Goal: Task Accomplishment & Management: Complete application form

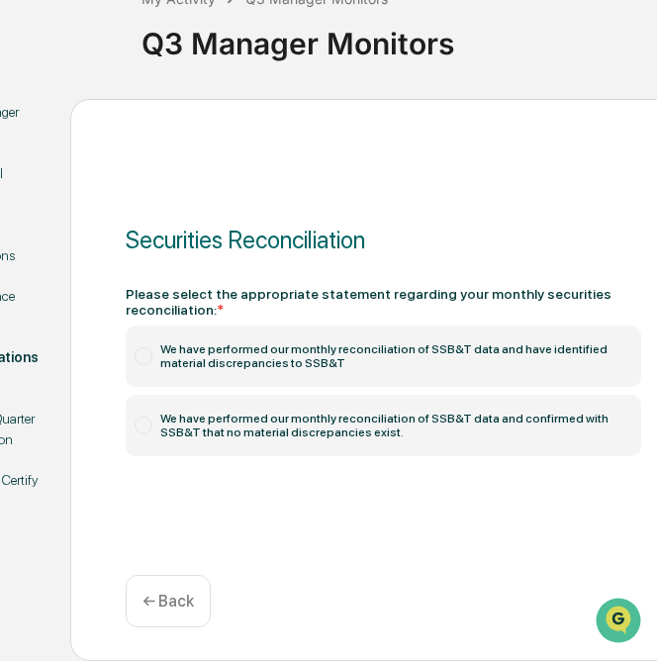
scroll to position [173, 104]
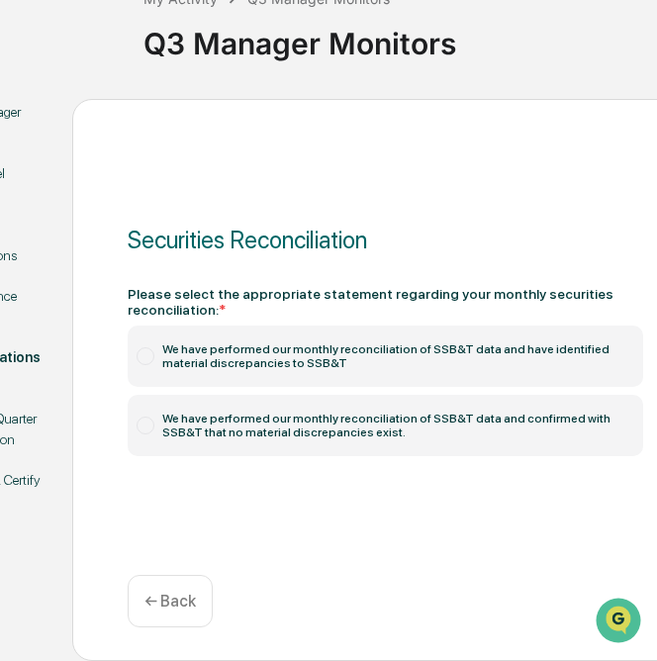
click at [245, 425] on label "We have performed our monthly reconciliation of SSB&T data and confirmed with S…" at bounding box center [386, 425] width 516 height 61
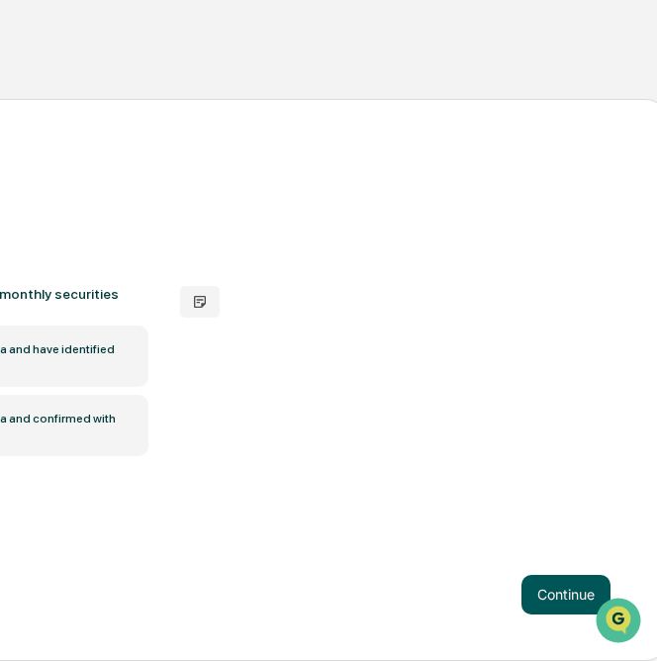
click at [535, 607] on button "Continue" at bounding box center [566, 595] width 89 height 40
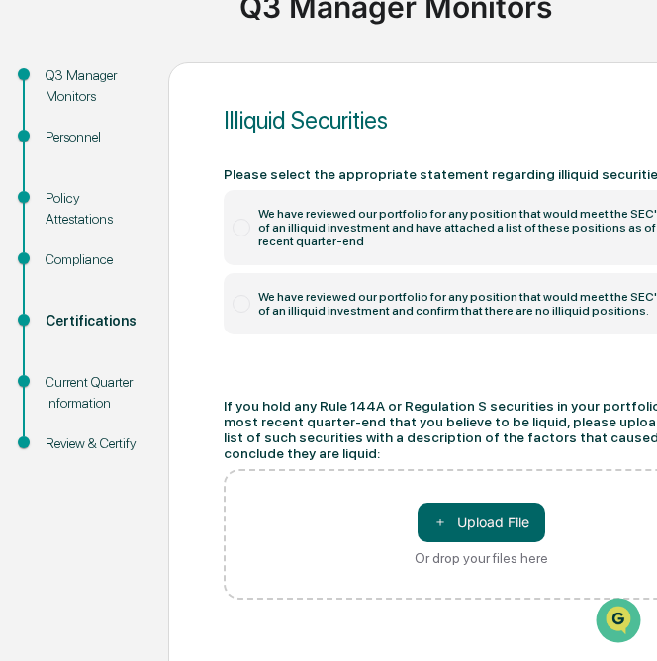
scroll to position [173, 0]
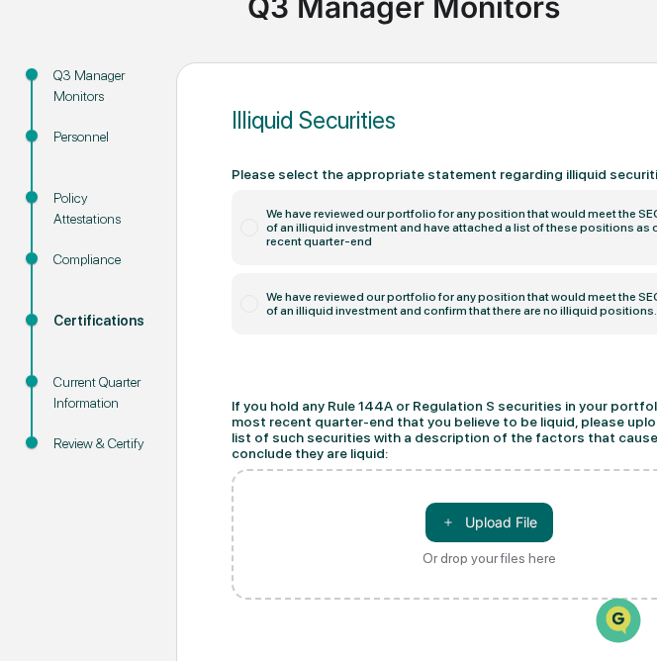
click at [320, 335] on label "We have reviewed our portfolio for any position that would meet the SEC's defin…" at bounding box center [490, 303] width 516 height 61
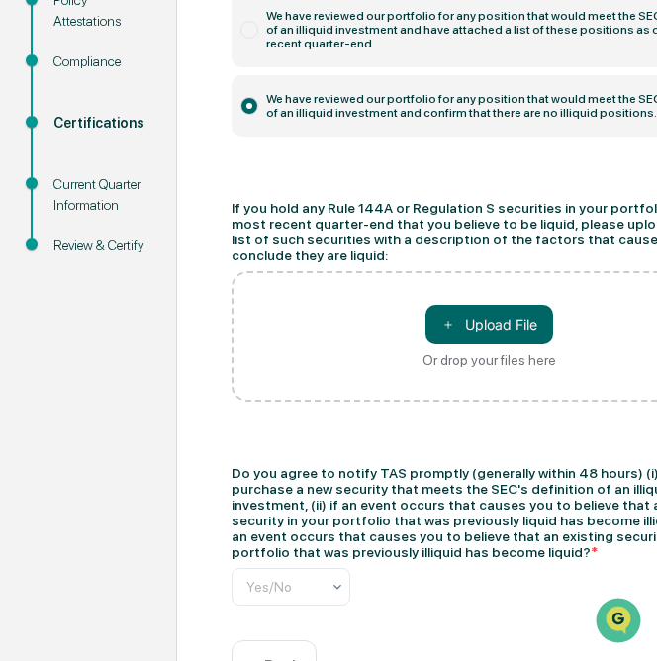
scroll to position [465, 0]
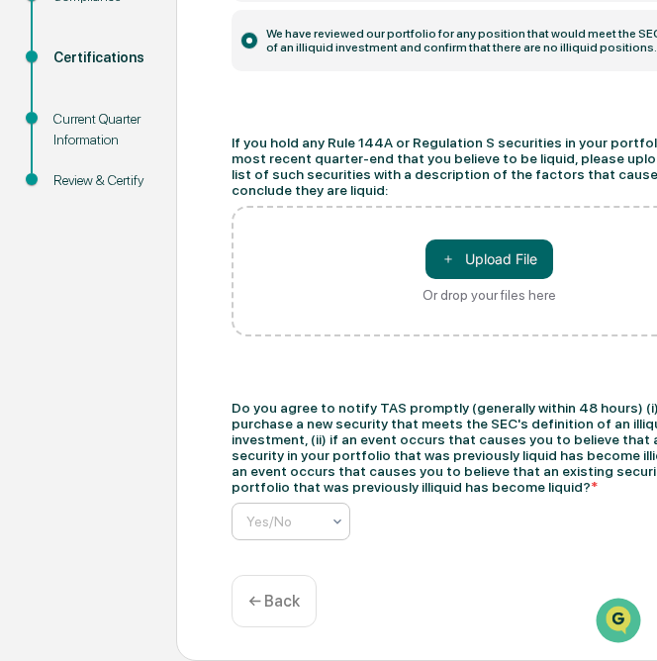
click at [292, 531] on div "Yes/No" at bounding box center [283, 522] width 93 height 28
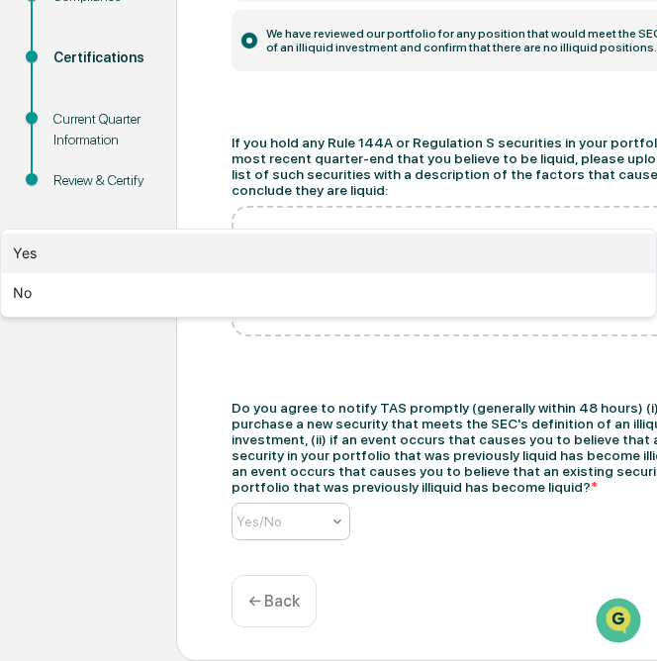
click at [266, 273] on div "Yes" at bounding box center [328, 254] width 655 height 40
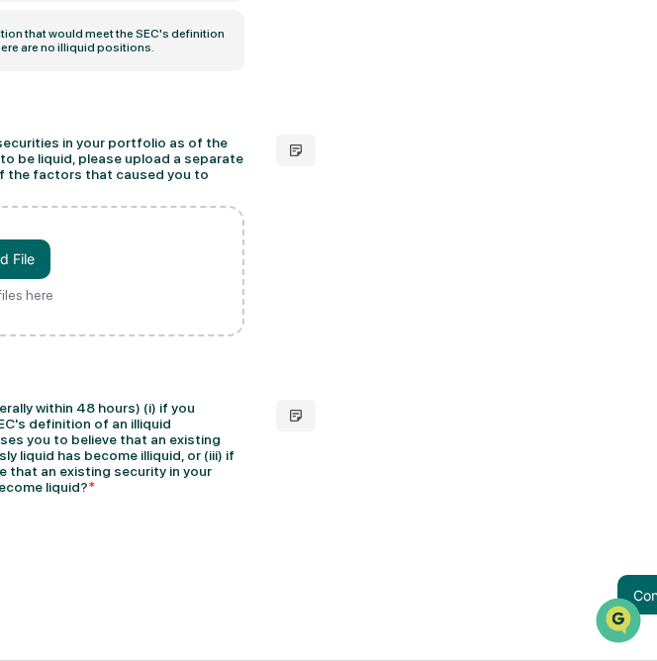
scroll to position [465, 495]
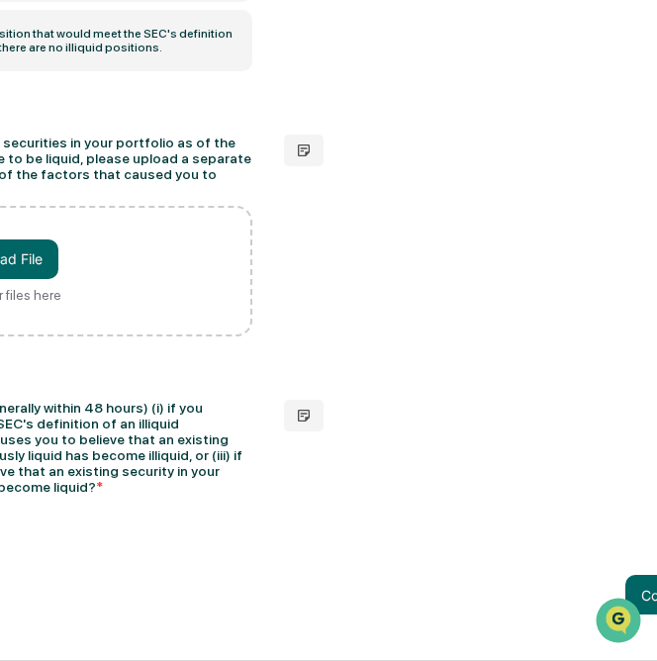
click at [636, 596] on div at bounding box center [620, 620] width 53 height 49
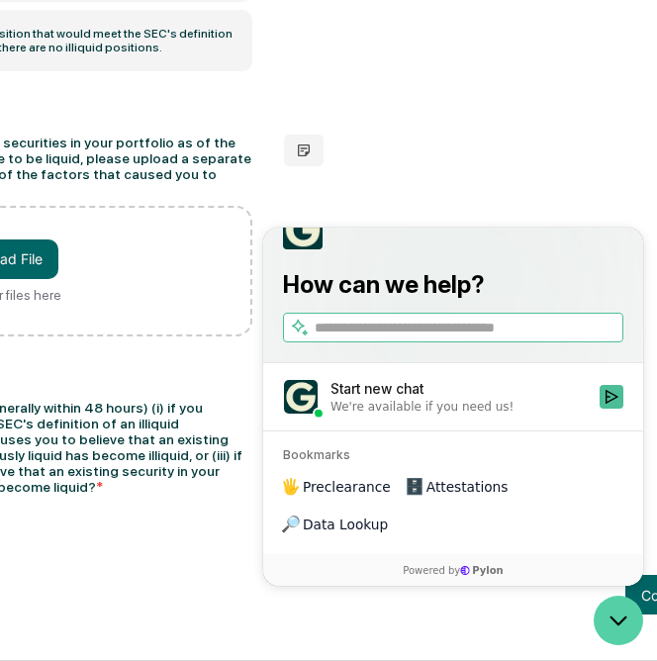
click at [608, 620] on icon "Open customer support" at bounding box center [618, 620] width 49 height 49
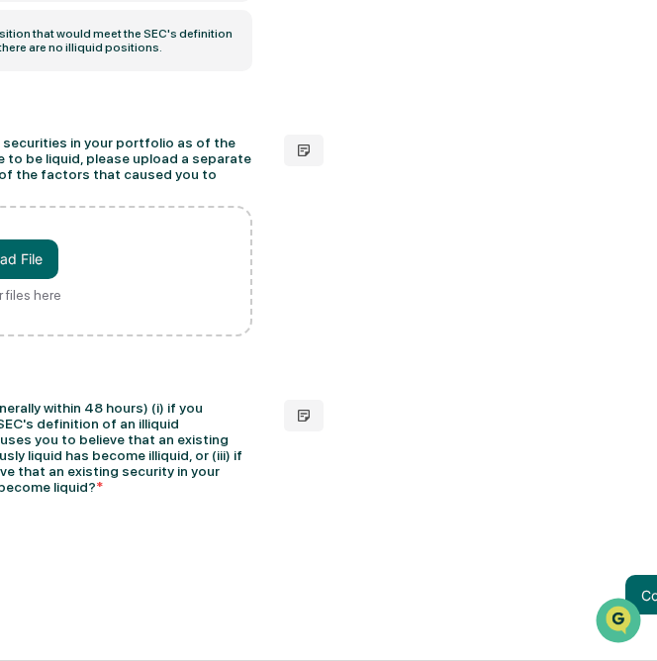
click at [642, 596] on div at bounding box center [620, 620] width 53 height 49
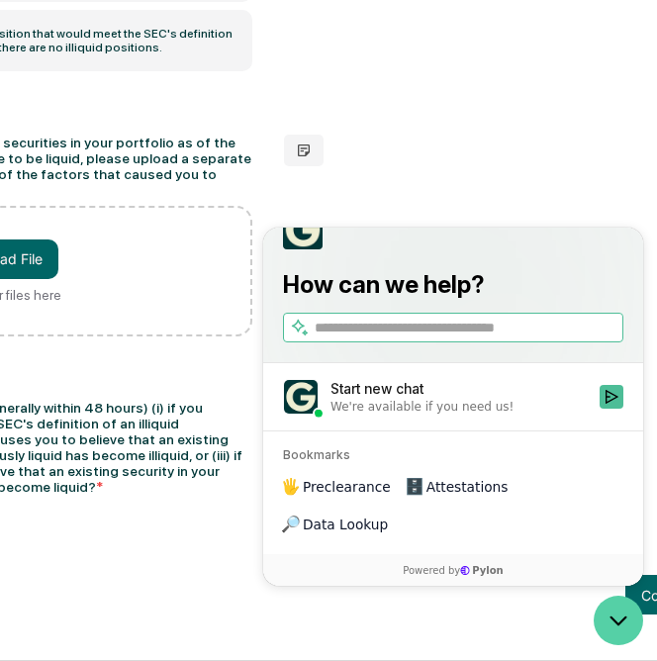
click at [634, 609] on icon "Open customer support" at bounding box center [618, 620] width 49 height 49
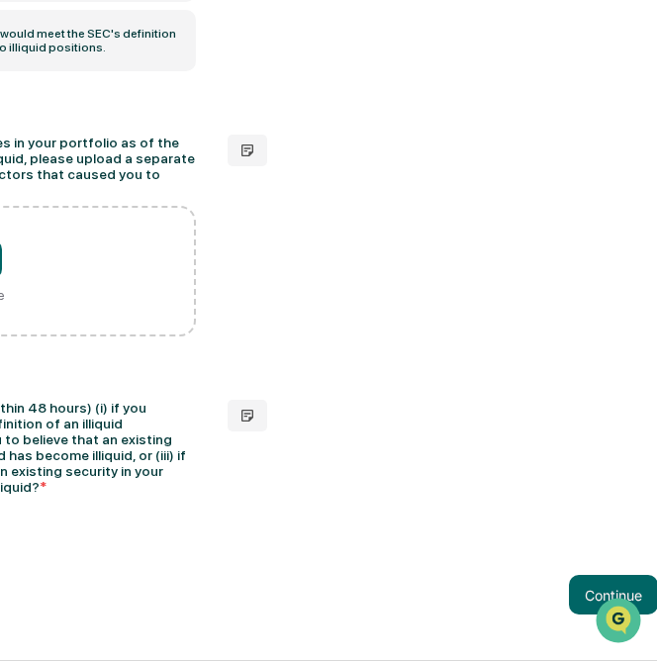
scroll to position [465, 599]
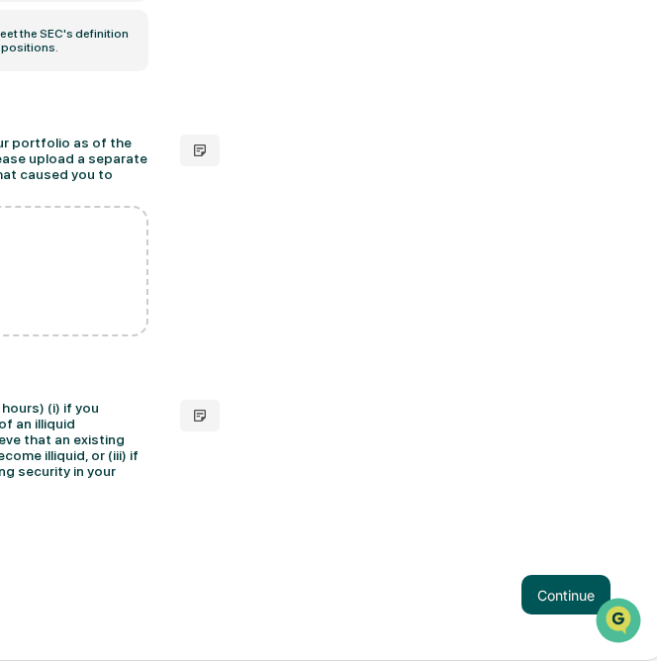
click at [545, 615] on button "Continue" at bounding box center [566, 595] width 89 height 40
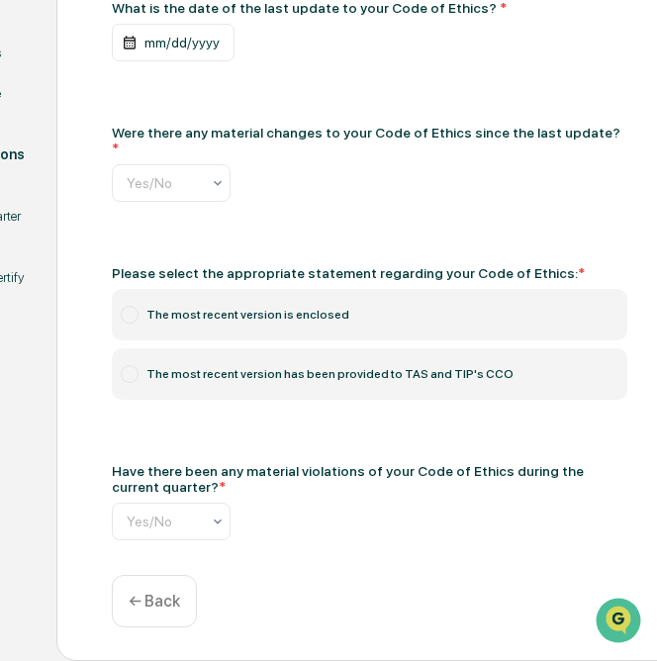
scroll to position [361, 124]
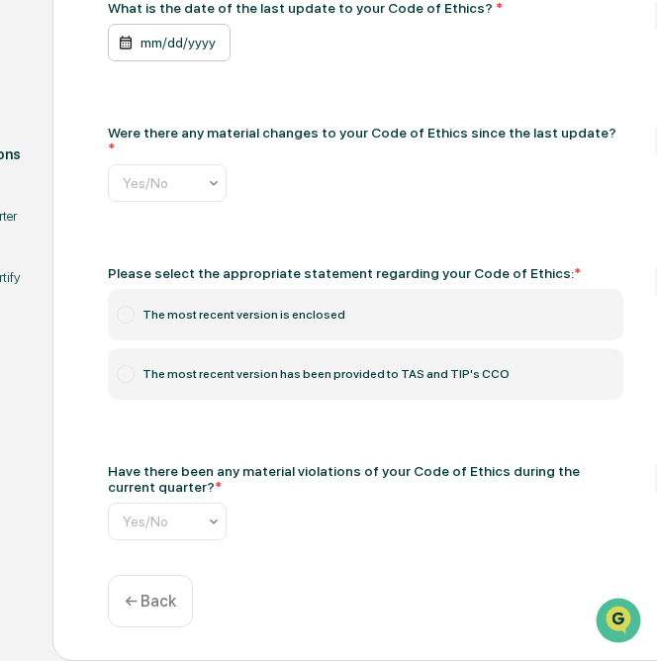
click at [178, 61] on div "mm/dd/yyyy" at bounding box center [169, 43] width 123 height 38
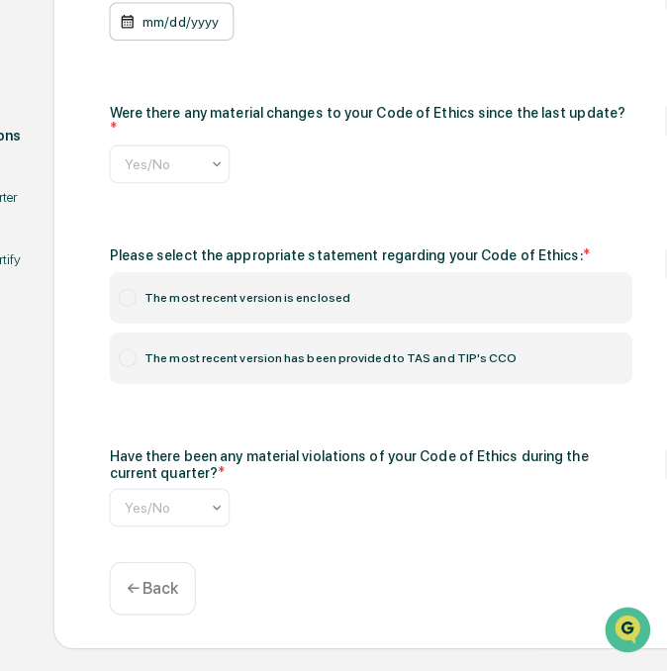
scroll to position [351, 124]
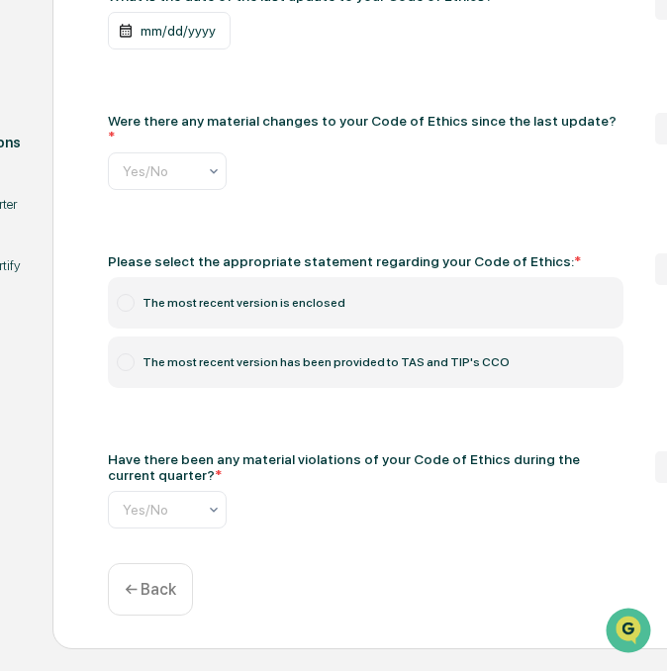
click at [188, 649] on div "October 2025" at bounding box center [209, 658] width 667 height 19
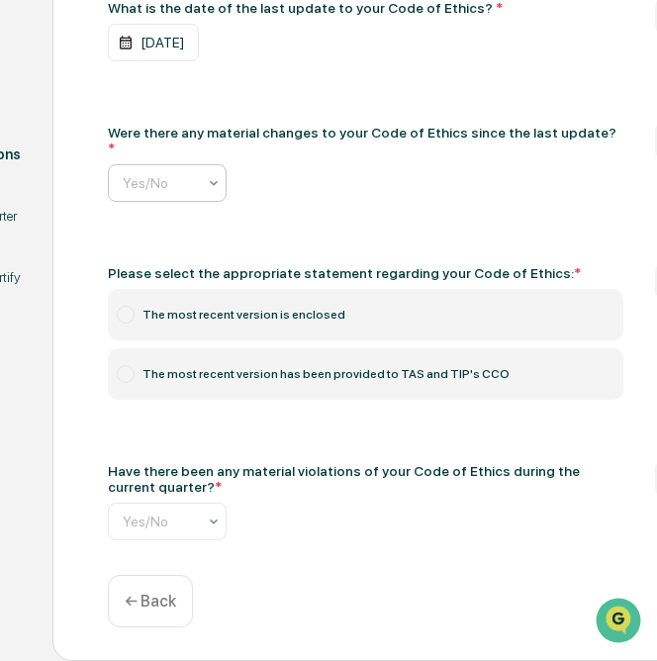
click at [150, 191] on input "text" at bounding box center [271, 183] width 297 height 16
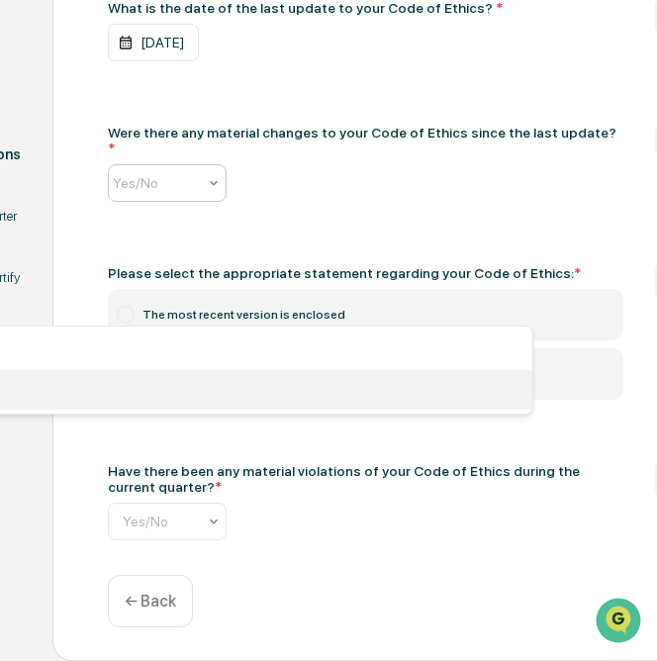
click at [132, 370] on div "No" at bounding box center [204, 390] width 655 height 40
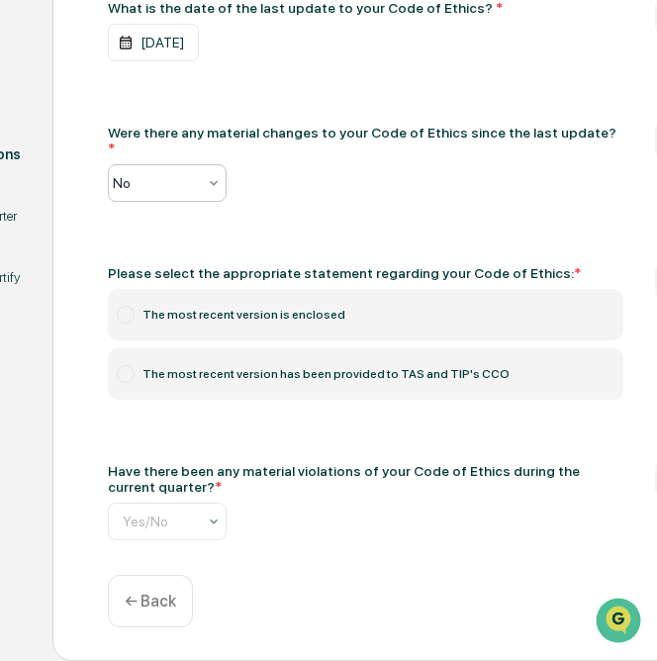
click at [117, 383] on div at bounding box center [126, 374] width 18 height 18
click at [140, 532] on div at bounding box center [271, 522] width 297 height 20
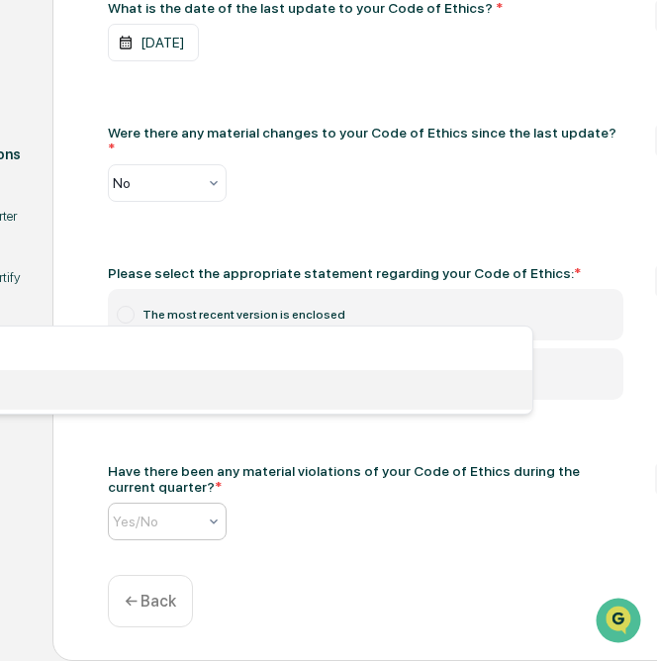
click at [119, 410] on div "No" at bounding box center [204, 390] width 655 height 40
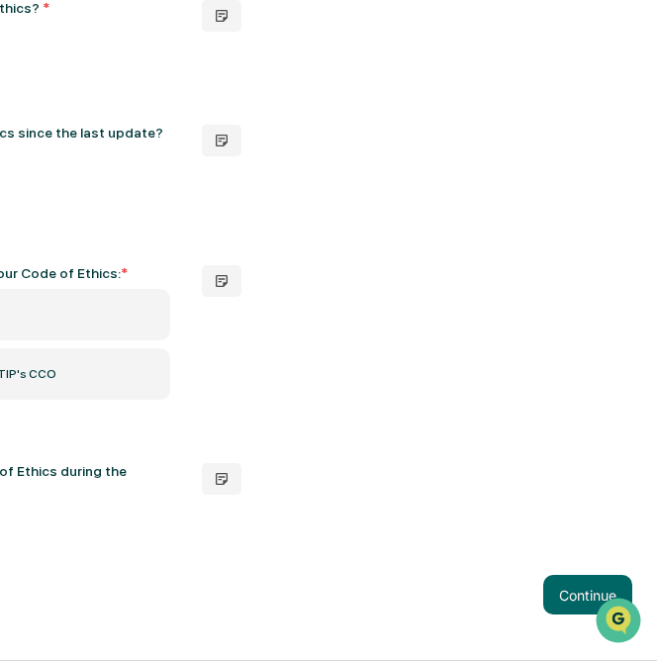
scroll to position [361, 599]
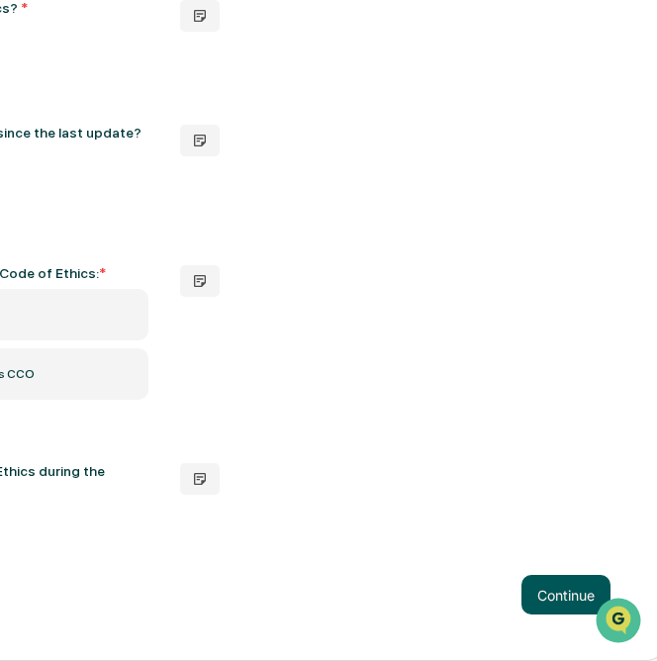
click at [553, 599] on button "Continue" at bounding box center [566, 595] width 89 height 40
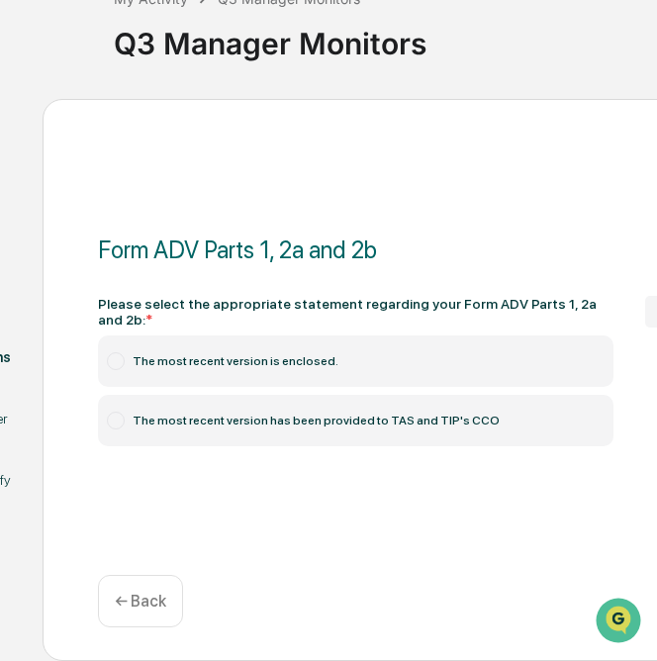
scroll to position [173, 136]
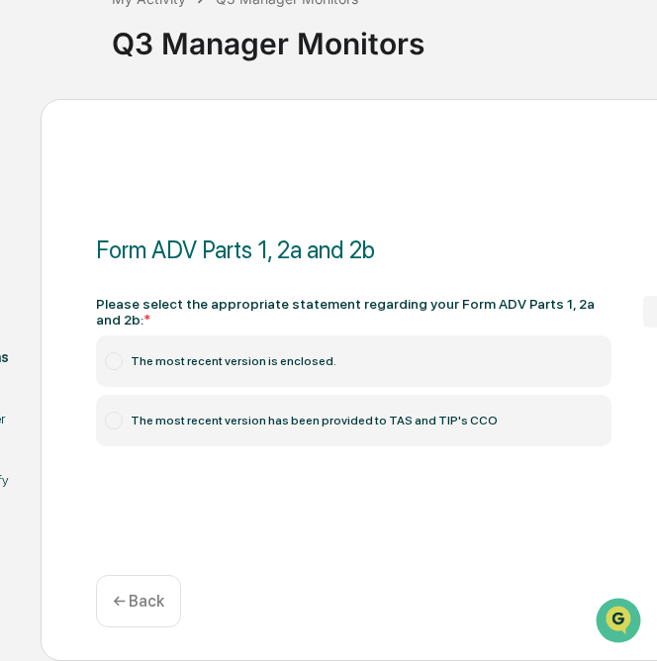
click at [201, 413] on label "The most recent version has been provided to TAS and TIP's CCO" at bounding box center [354, 420] width 516 height 51
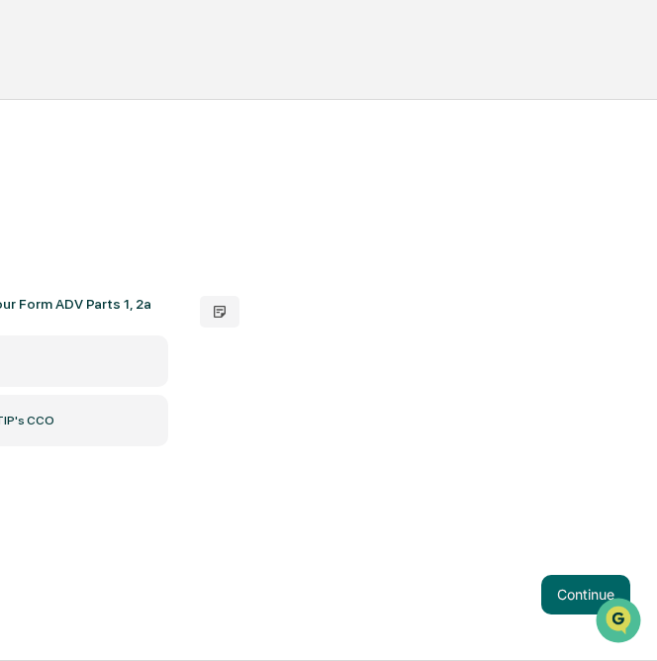
scroll to position [173, 599]
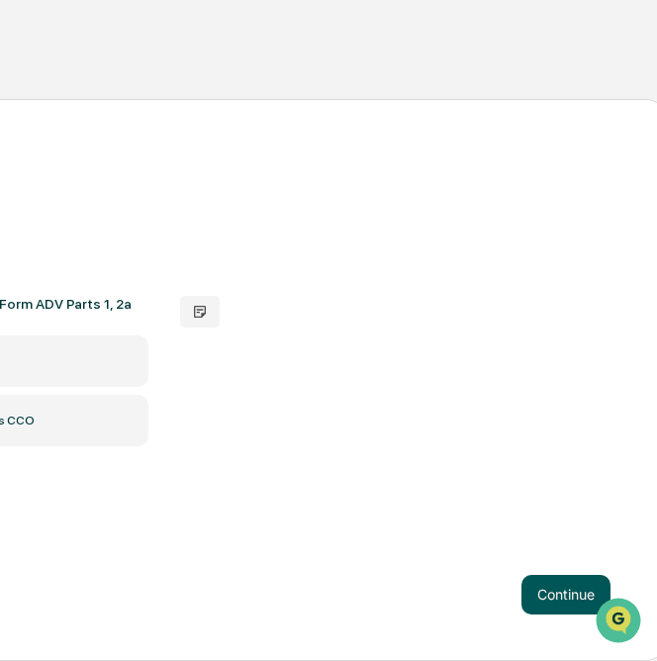
click at [539, 609] on button "Continue" at bounding box center [566, 595] width 89 height 40
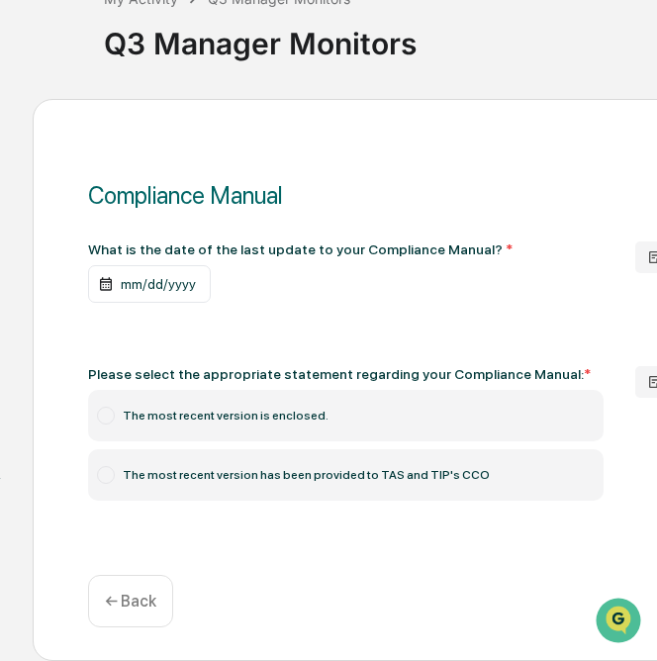
scroll to position [173, 66]
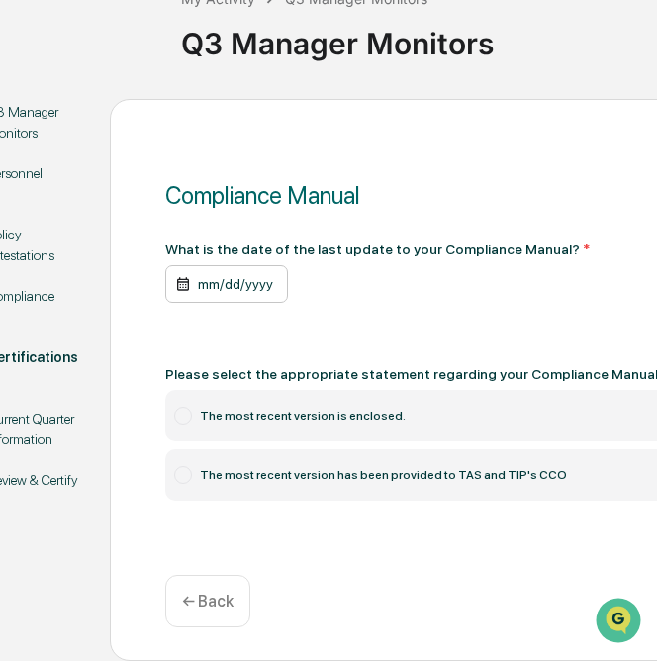
click at [204, 280] on div "mm/dd/yyyy" at bounding box center [226, 284] width 123 height 38
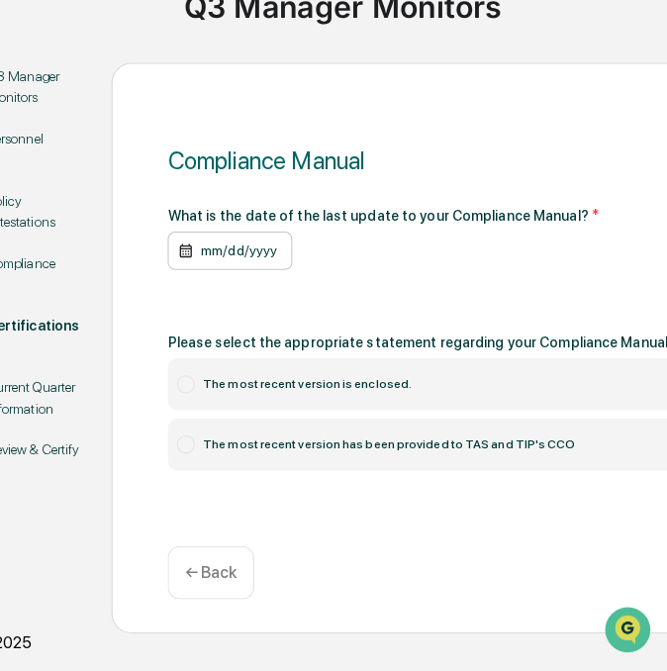
scroll to position [163, 66]
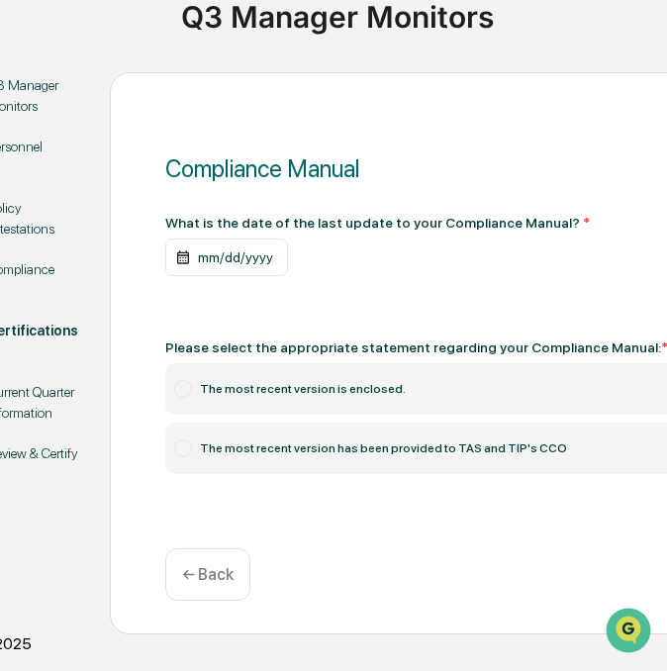
click at [229, 635] on div "October 2025" at bounding box center [267, 644] width 667 height 19
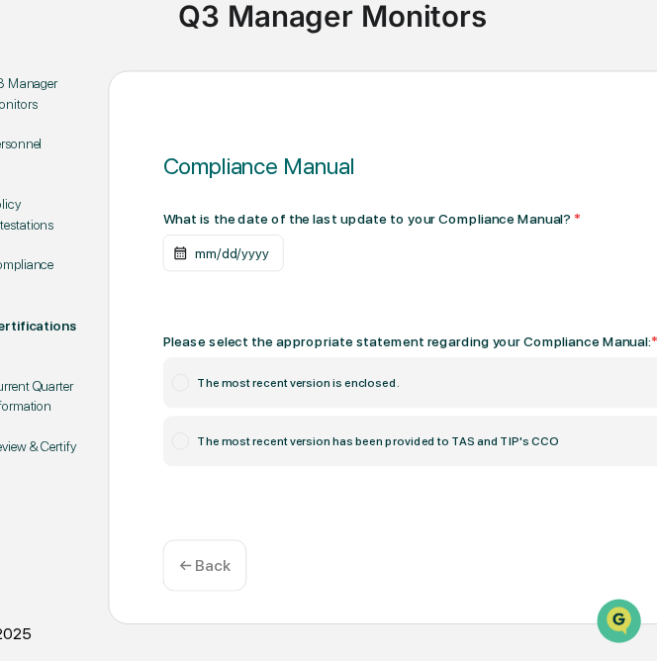
scroll to position [1833, 0]
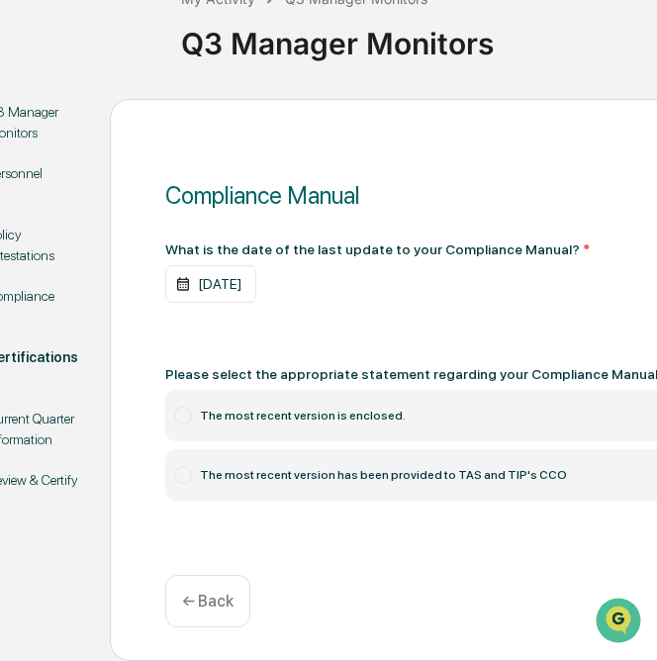
click at [206, 474] on label "The most recent version has been provided to TAS and TIP's CCO" at bounding box center [423, 474] width 516 height 51
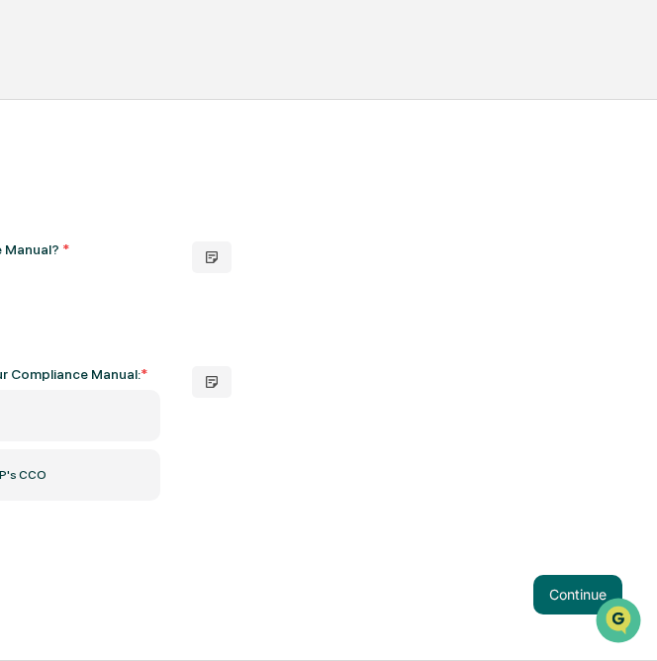
scroll to position [163, 599]
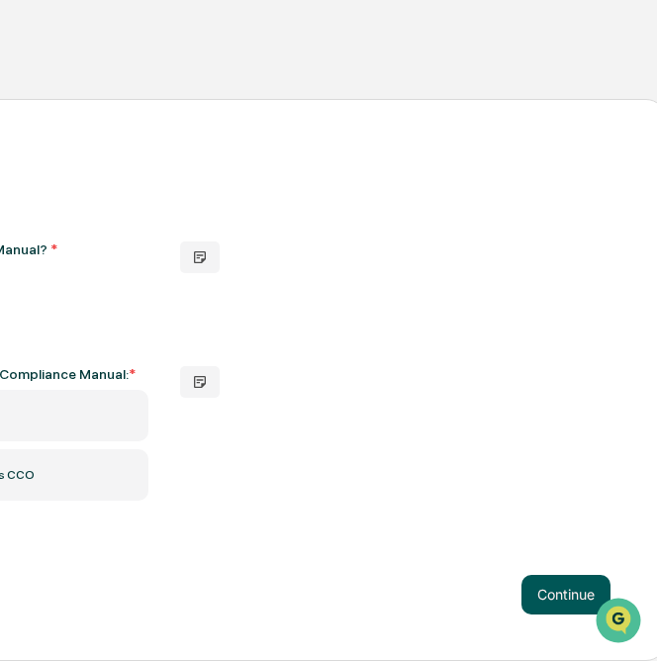
click at [522, 613] on button "Continue" at bounding box center [566, 595] width 89 height 40
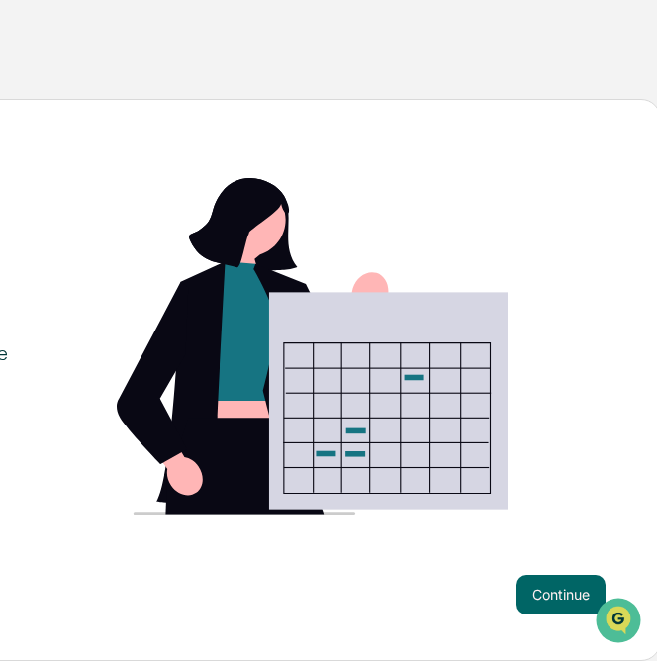
scroll to position [173, 591]
click at [531, 592] on button "Continue" at bounding box center [561, 595] width 89 height 40
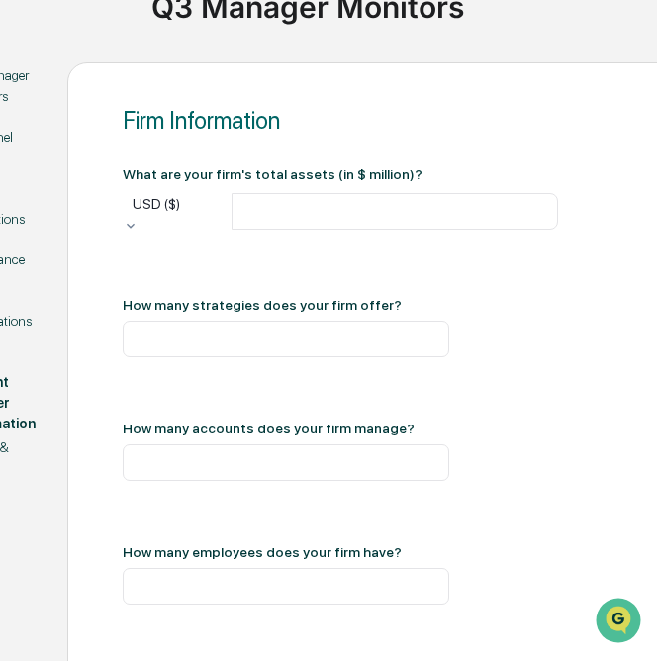
scroll to position [173, 113]
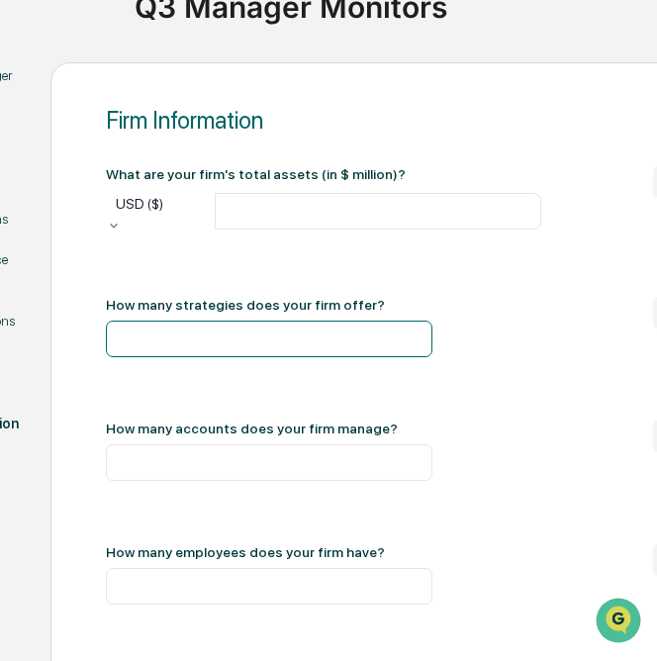
click at [184, 357] on input "number" at bounding box center [269, 339] width 327 height 37
type input "*"
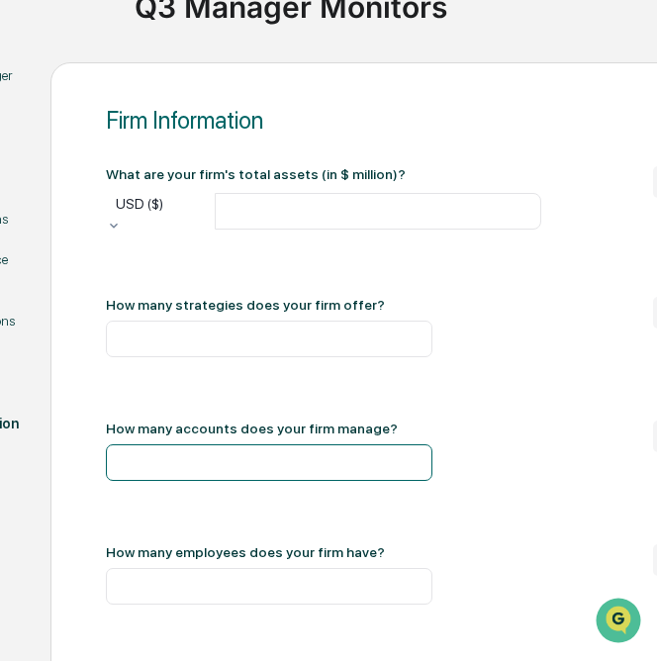
click at [180, 481] on input "number" at bounding box center [269, 462] width 327 height 37
type input "*"
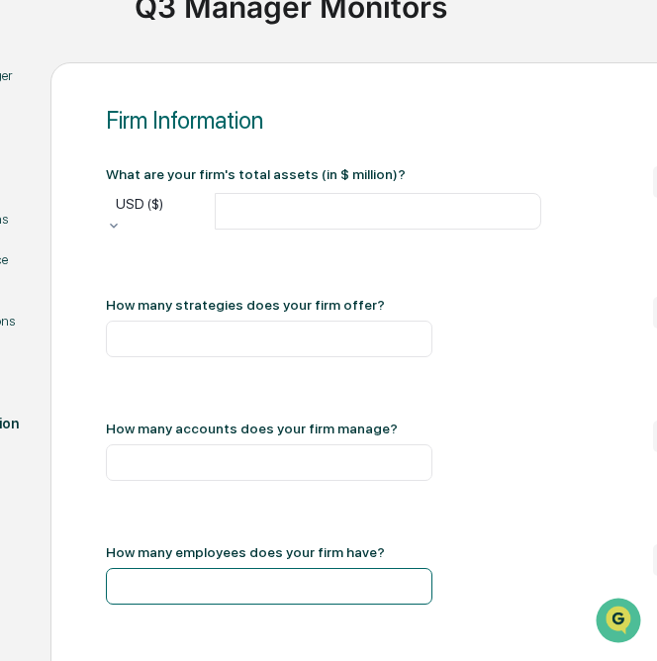
click at [159, 605] on input "number" at bounding box center [269, 586] width 327 height 37
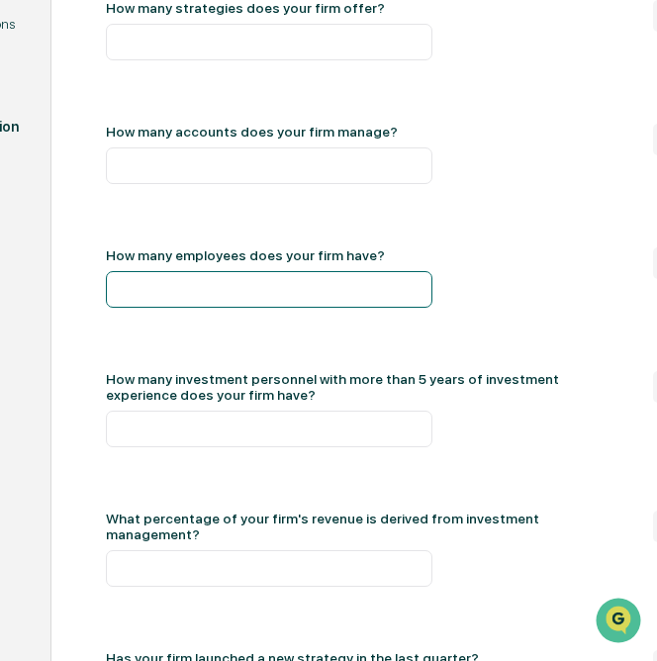
scroll to position [569, 113]
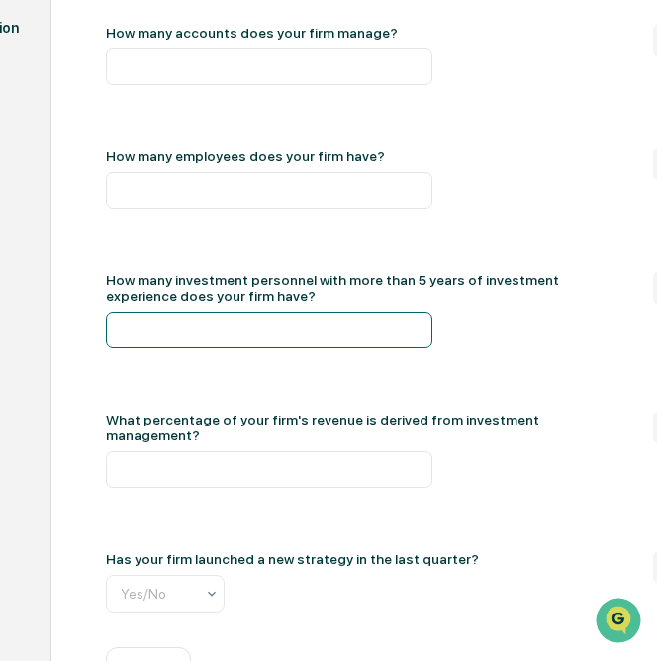
click at [318, 348] on input "number" at bounding box center [269, 330] width 327 height 37
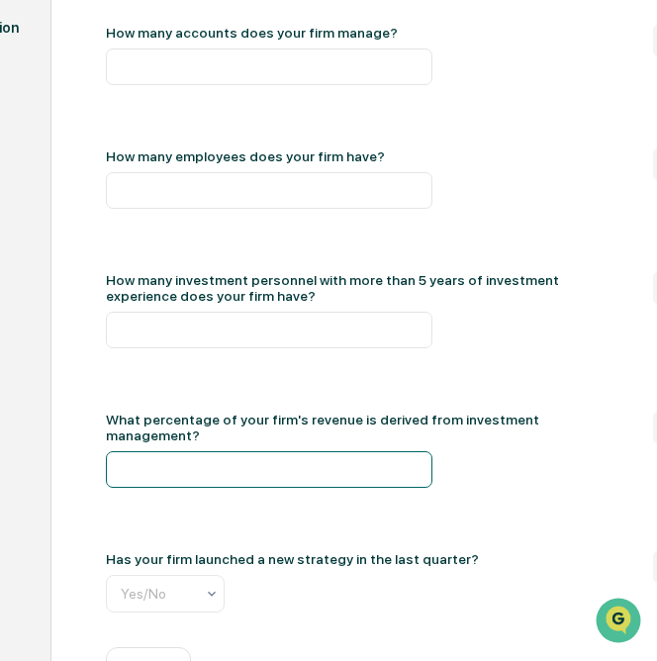
click at [166, 488] on input "number" at bounding box center [269, 469] width 327 height 37
type input "***"
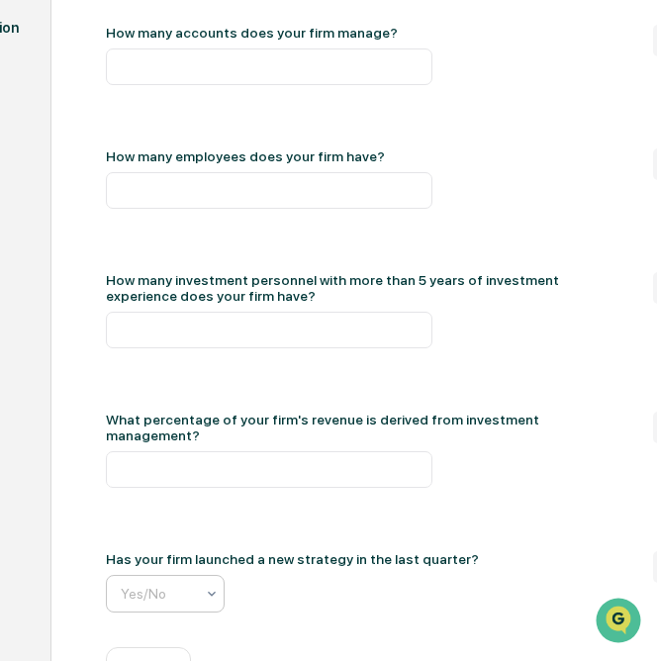
click at [166, 602] on input "text" at bounding box center [269, 594] width 297 height 16
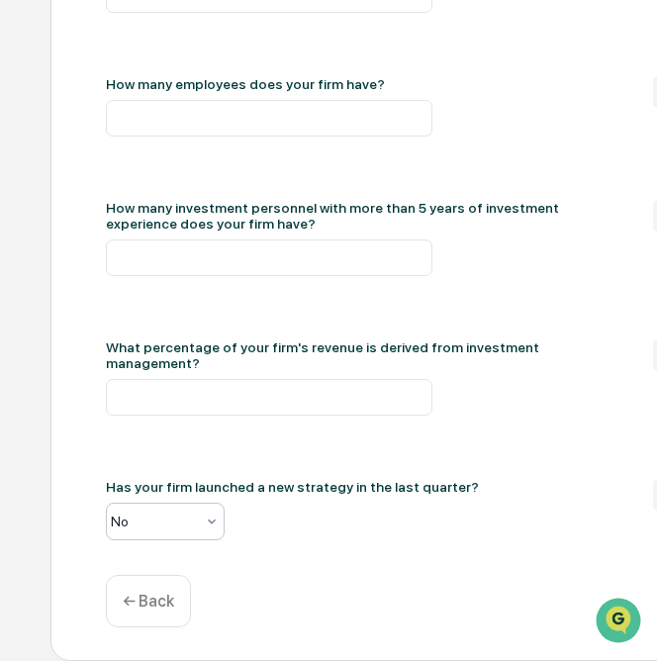
click at [161, 526] on input "text" at bounding box center [259, 522] width 297 height 16
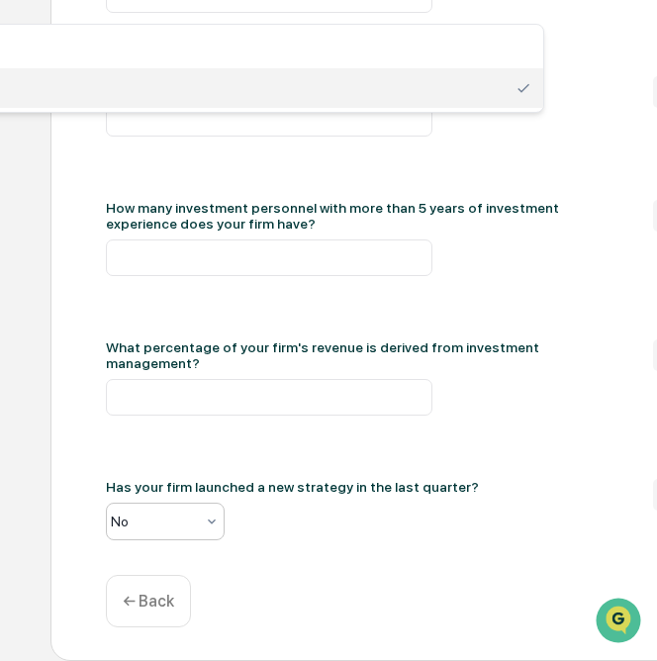
click at [161, 526] on input "text" at bounding box center [259, 522] width 297 height 16
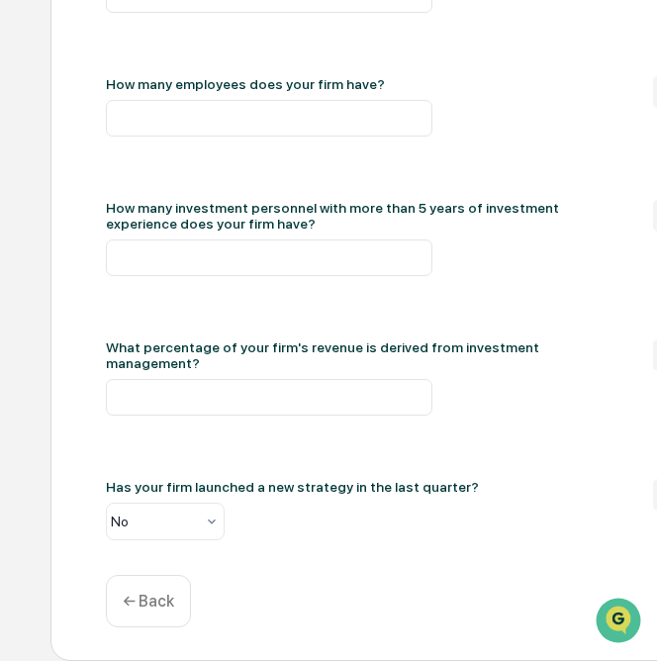
click at [451, 536] on div "Has your firm launched a new strategy in the last quarter? No" at bounding box center [364, 509] width 516 height 61
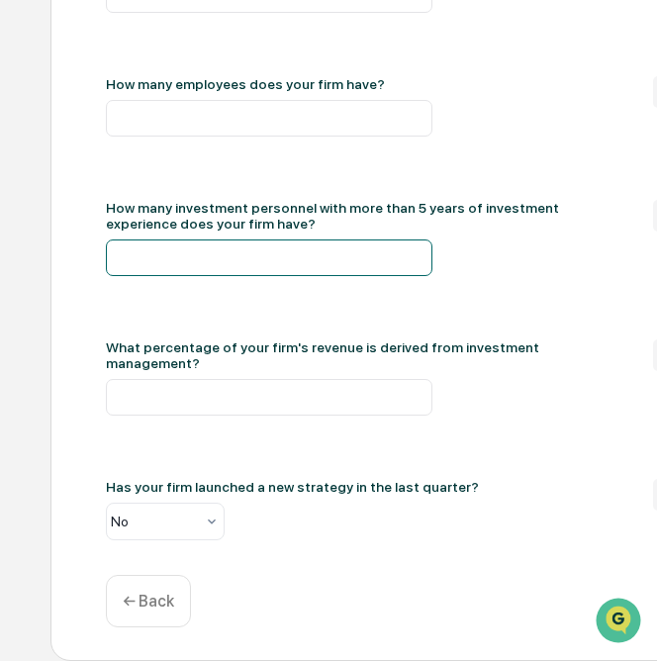
click at [380, 262] on input "number" at bounding box center [269, 258] width 327 height 37
type input "**"
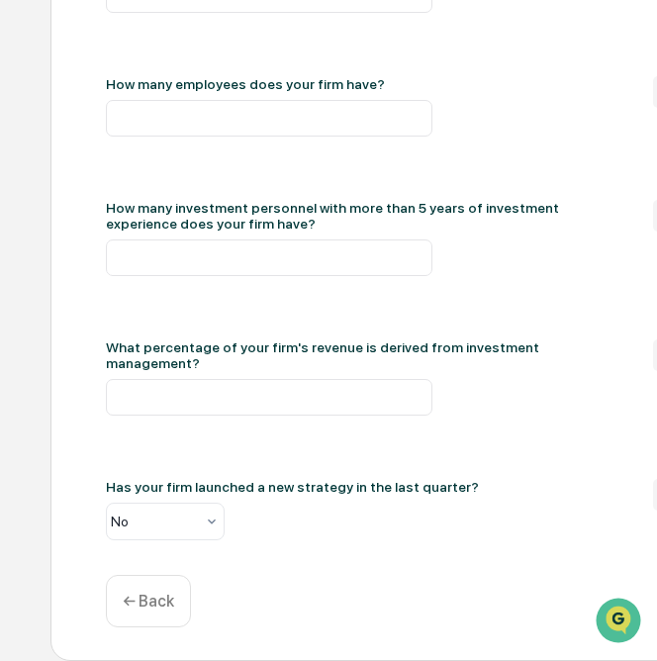
click at [318, 187] on div "What are your firm's total assets (in $ million)? USD ($) How many strategies d…" at bounding box center [595, 119] width 978 height 842
click at [256, 137] on input "number" at bounding box center [269, 118] width 327 height 37
type input "**"
click at [250, 209] on div "What are your firm's total assets (in $ million)? USD ($) How many strategies d…" at bounding box center [595, 119] width 978 height 842
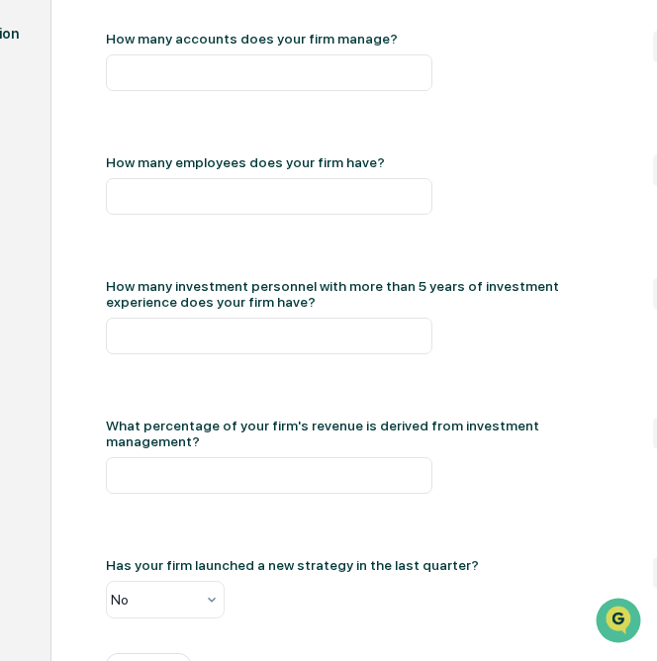
scroll to position [266, 113]
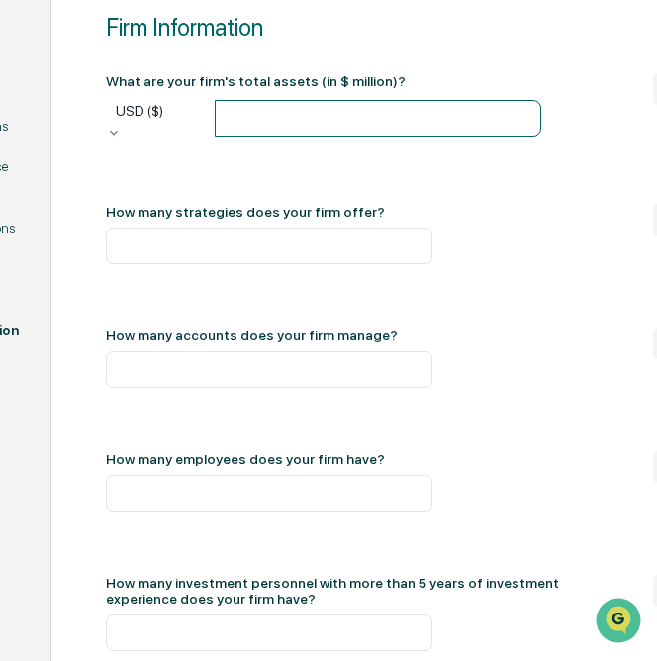
click at [266, 137] on input "number" at bounding box center [378, 118] width 327 height 37
type input "*****"
click at [436, 232] on div "What are your firm's total assets (in $ million)? USD ($) ***** How many strate…" at bounding box center [595, 494] width 978 height 842
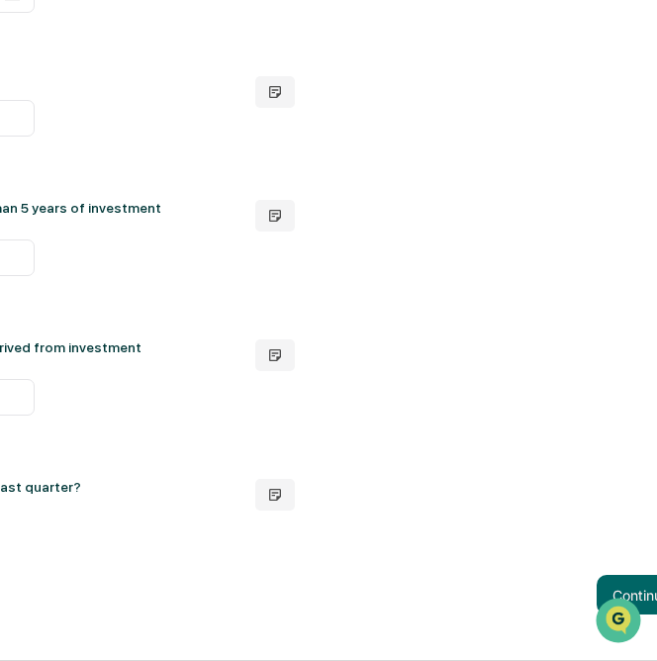
scroll to position [662, 591]
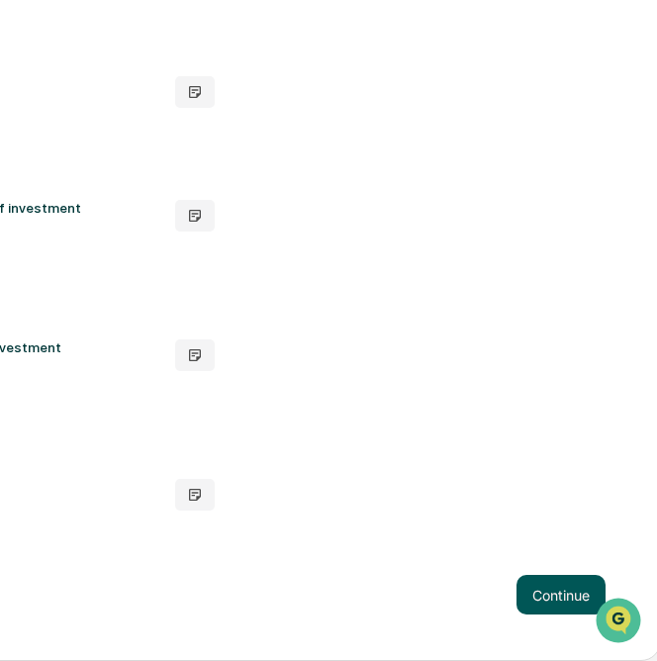
click at [534, 594] on button "Continue" at bounding box center [561, 595] width 89 height 40
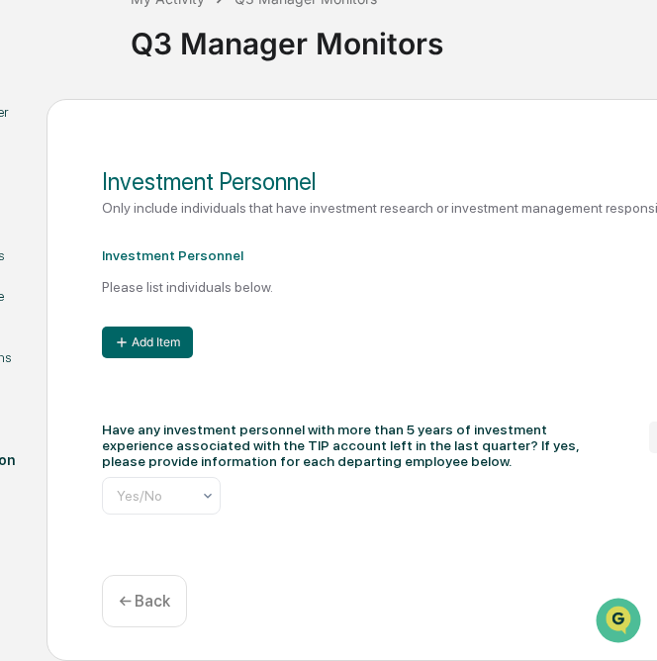
scroll to position [173, 119]
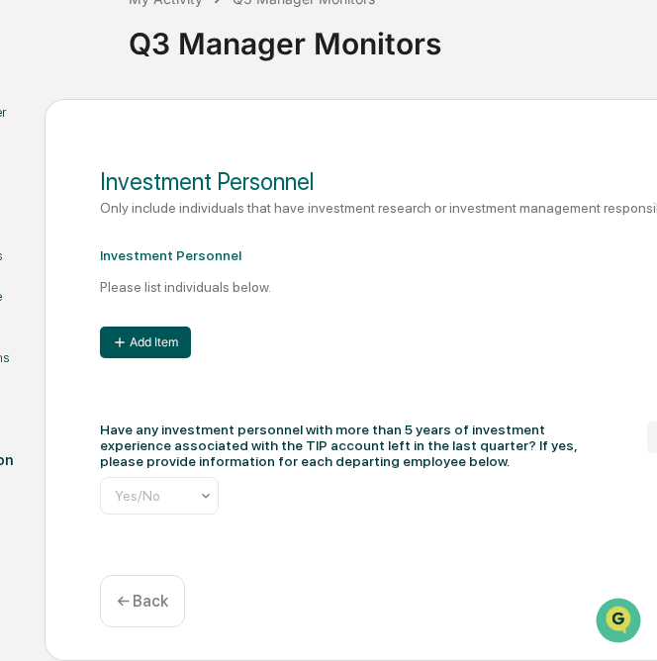
click at [130, 346] on button "Add Item" at bounding box center [145, 343] width 91 height 32
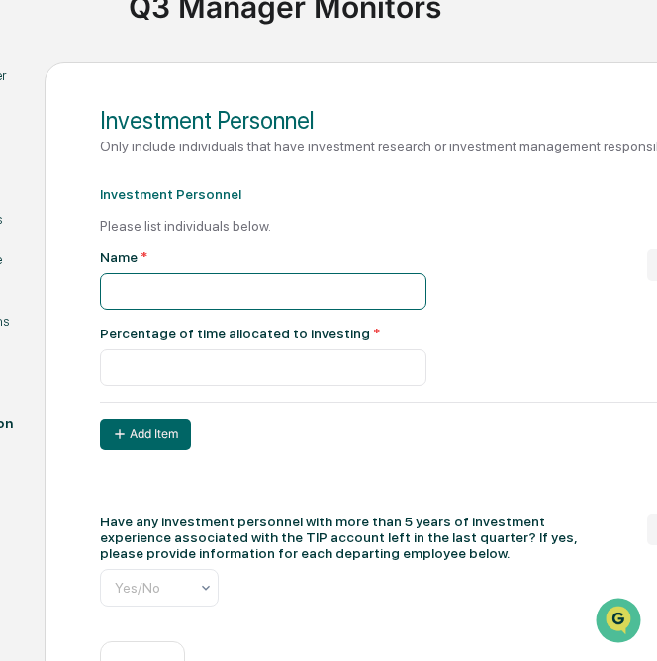
click at [135, 310] on input "text" at bounding box center [263, 291] width 327 height 37
type input "**********"
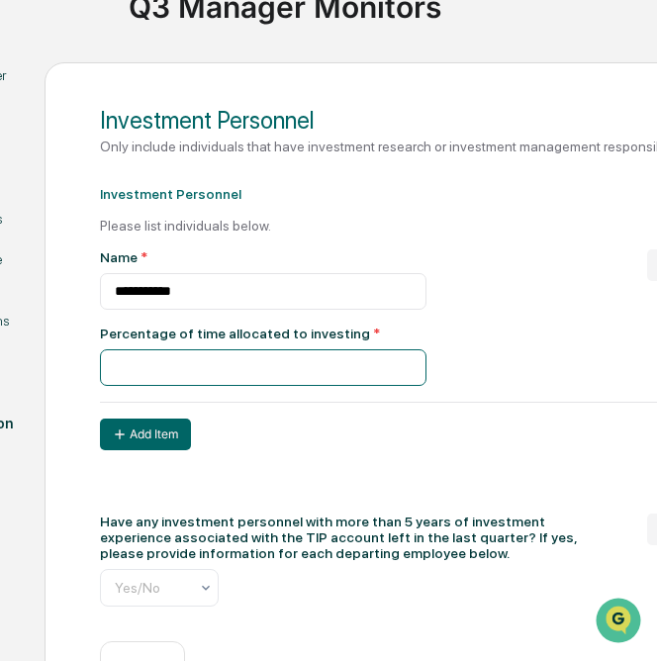
type input "**"
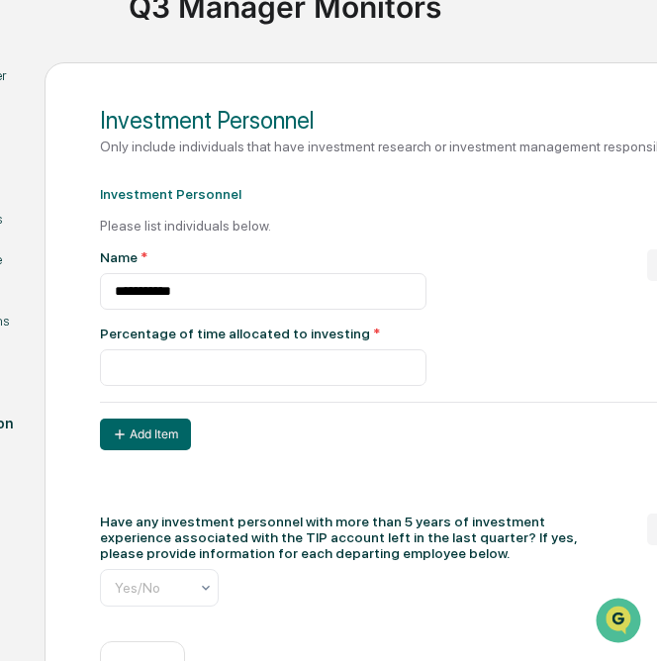
click at [479, 386] on div "**********" at bounding box center [373, 317] width 547 height 137
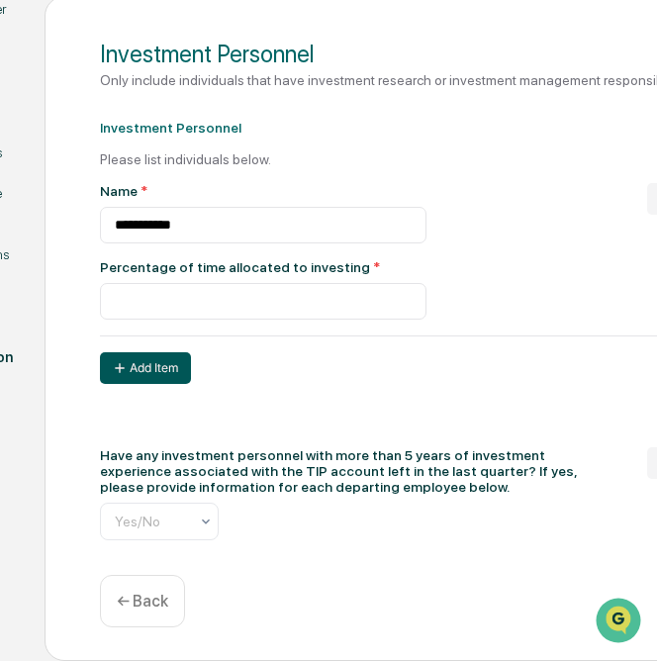
click at [168, 381] on button "Add Item" at bounding box center [145, 368] width 91 height 32
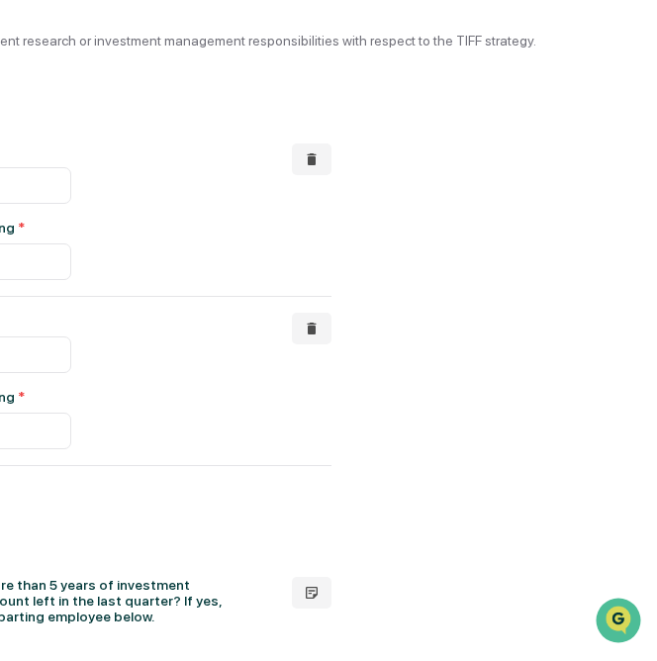
scroll to position [279, 470]
click at [312, 337] on icon at bounding box center [316, 329] width 16 height 16
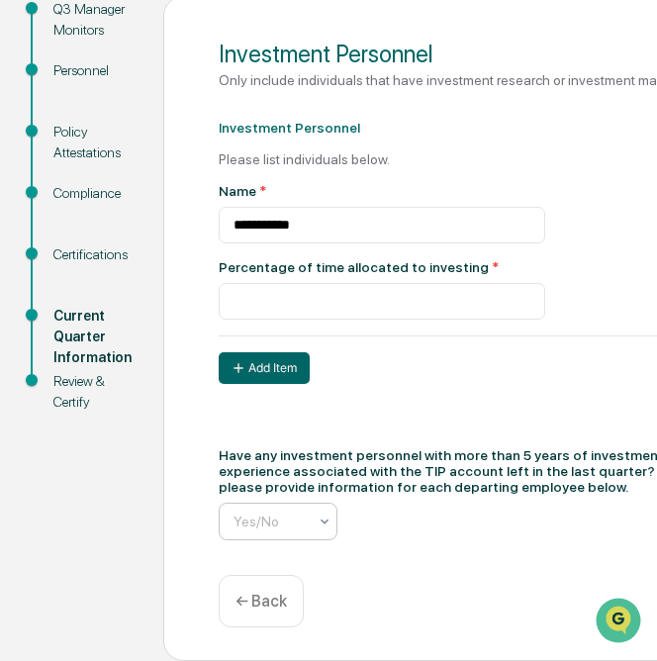
scroll to position [0, 10]
click at [274, 535] on div "Yes/No" at bounding box center [278, 522] width 119 height 38
click at [251, 607] on div "No" at bounding box center [274, 608] width 117 height 40
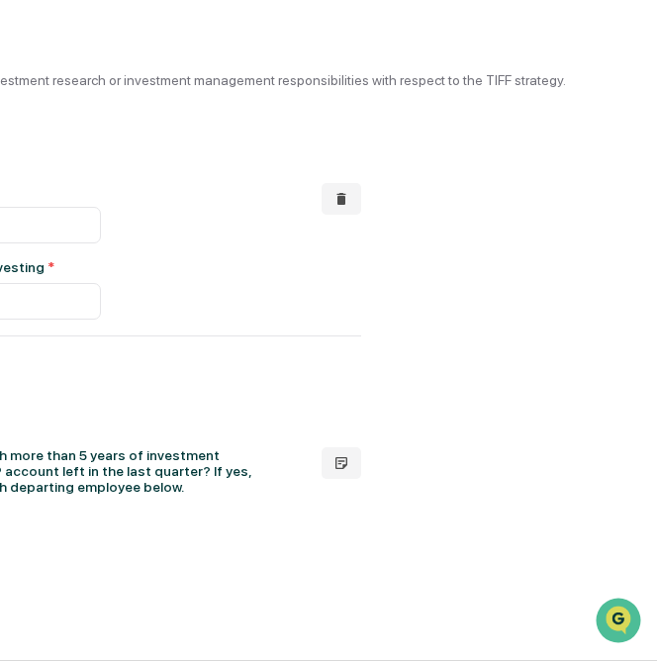
scroll to position [279, 482]
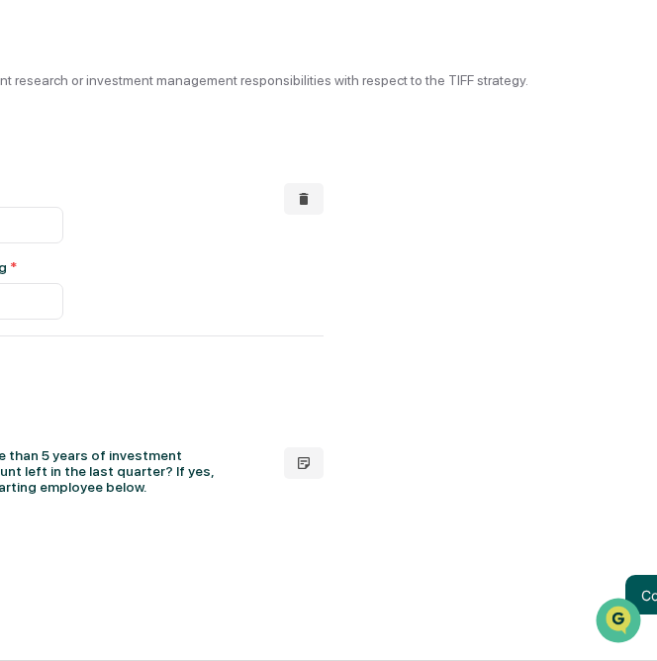
click at [648, 593] on button "Continue" at bounding box center [670, 595] width 89 height 40
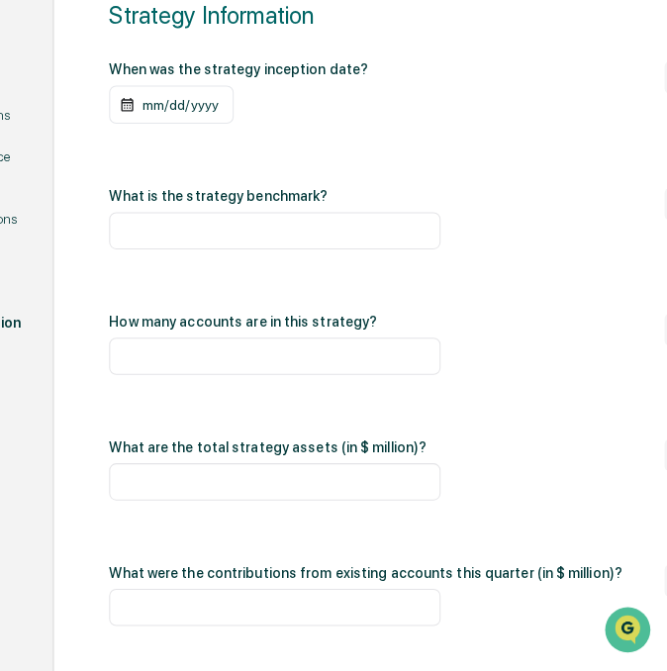
scroll to position [279, 0]
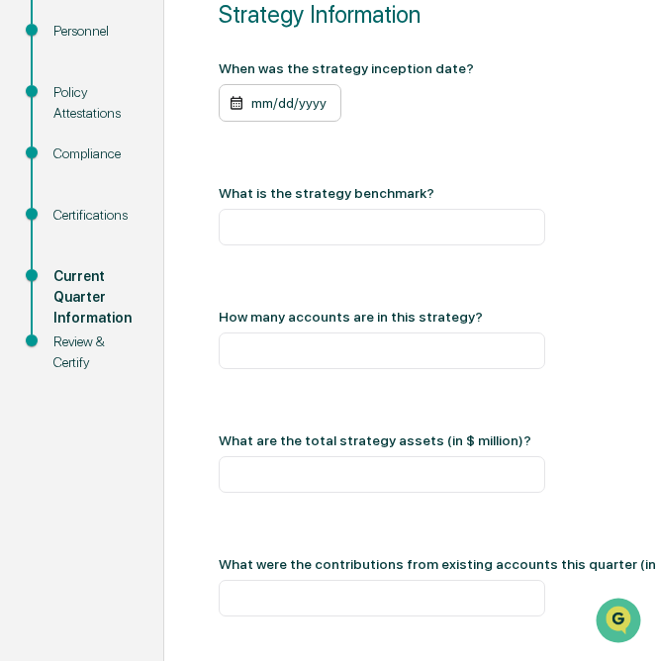
click at [254, 122] on div "mm/dd/yyyy" at bounding box center [280, 103] width 123 height 38
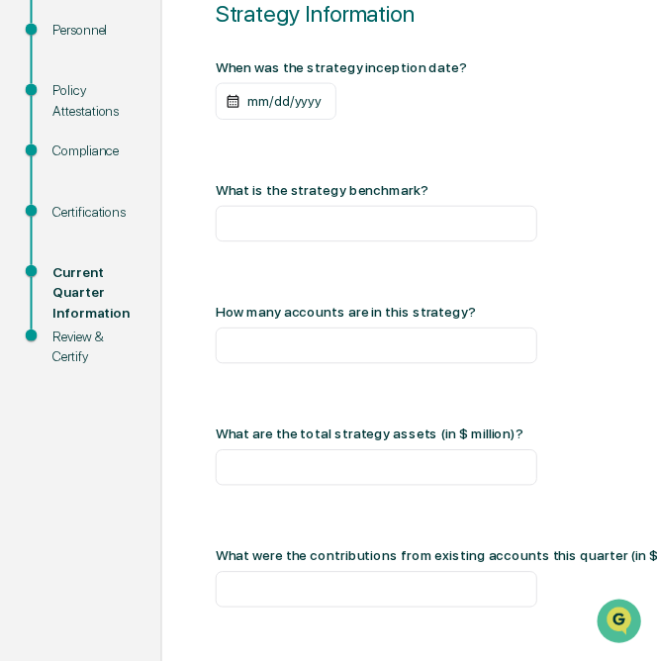
scroll to position [1635, 0]
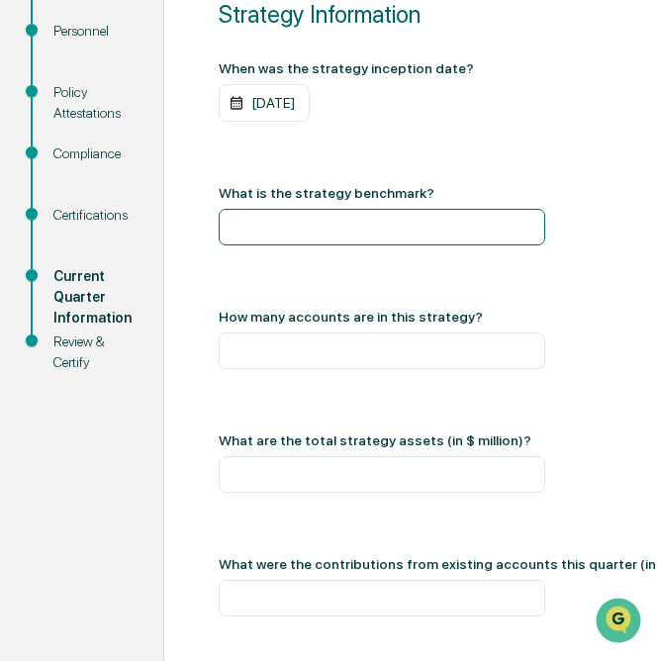
click at [268, 245] on input "text" at bounding box center [382, 227] width 327 height 37
type input "**********"
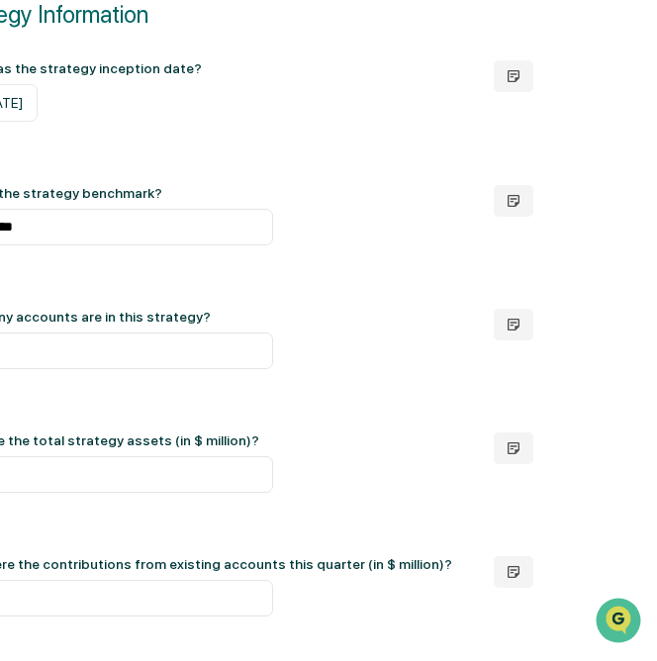
scroll to position [279, 0]
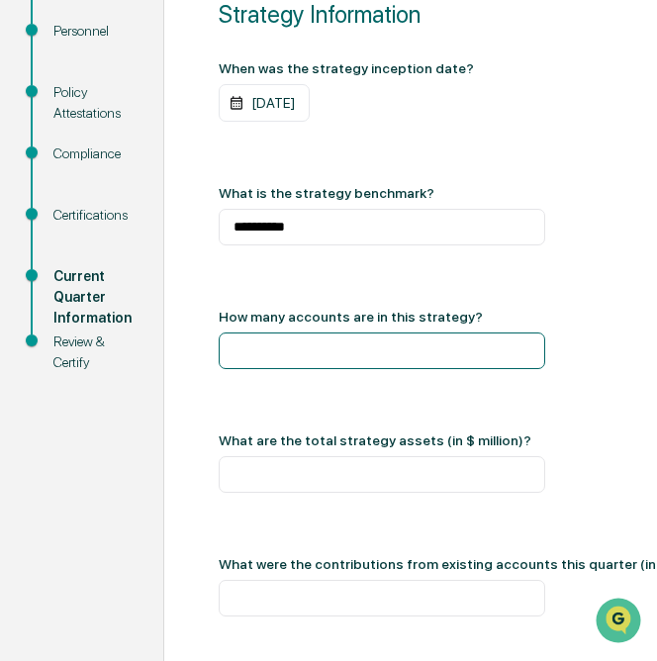
click at [255, 369] on input "number" at bounding box center [382, 351] width 327 height 37
type input "*"
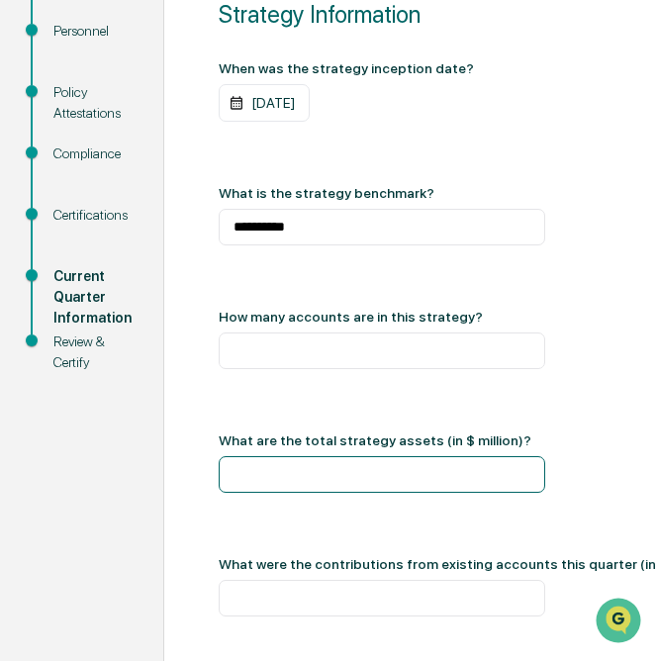
click at [234, 493] on input "number" at bounding box center [382, 474] width 327 height 37
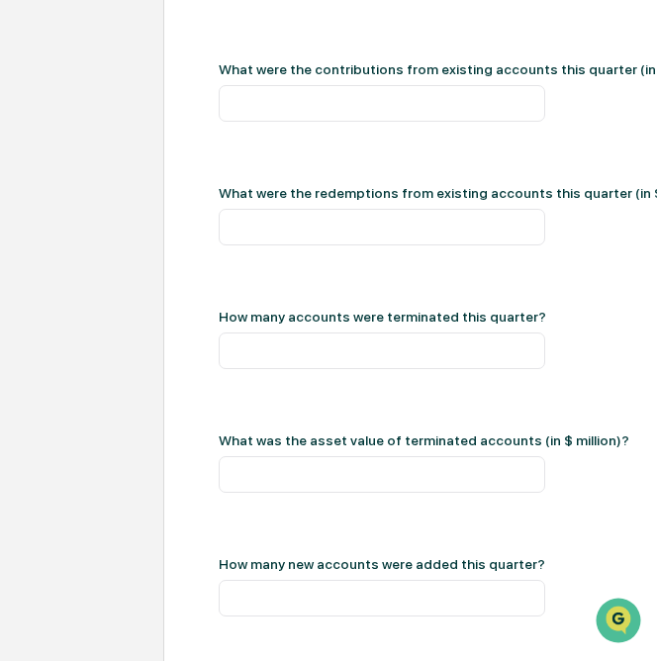
scroll to position [576, 0]
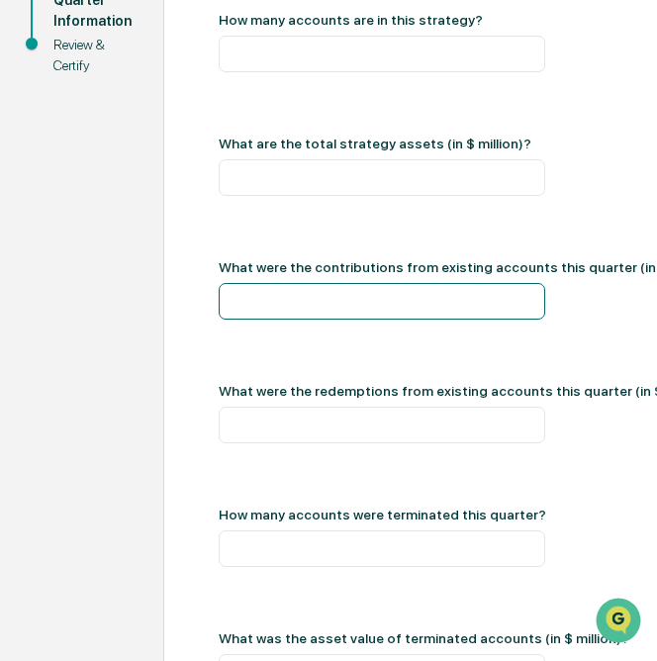
click at [283, 320] on input "number" at bounding box center [382, 301] width 327 height 37
type input "*"
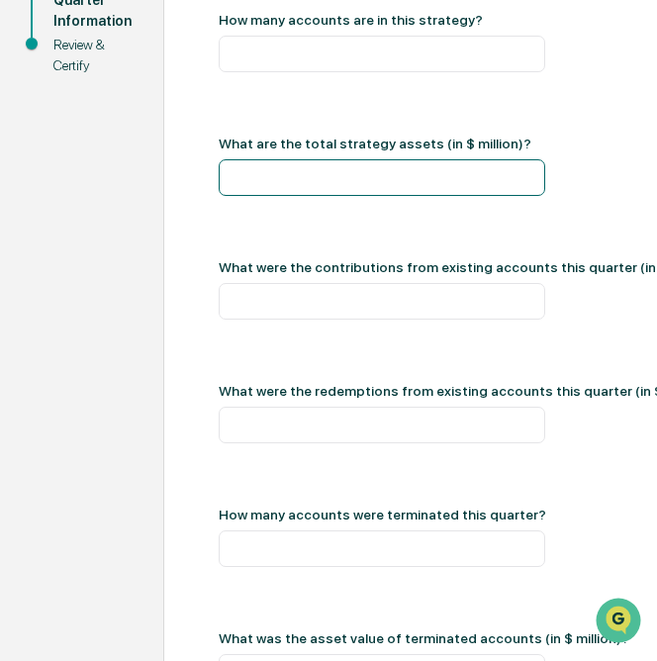
click at [327, 196] on input "number" at bounding box center [382, 177] width 327 height 37
type input "*****"
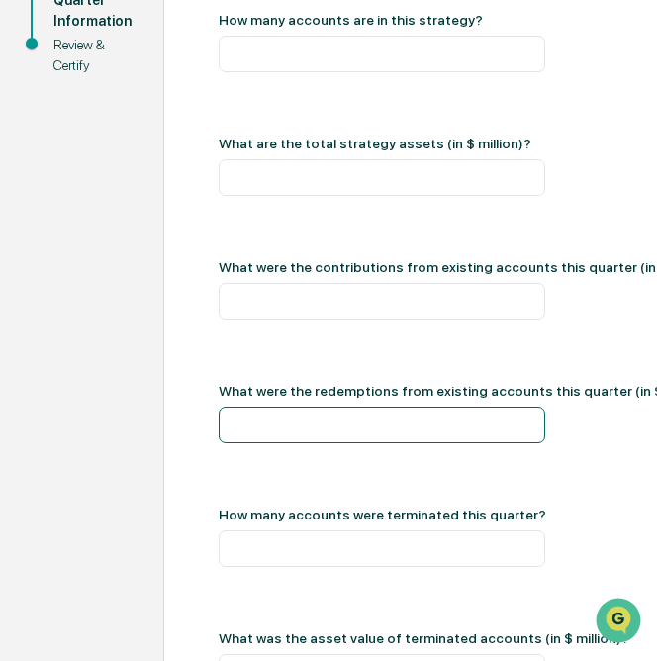
click at [284, 443] on input "number" at bounding box center [382, 425] width 327 height 37
type input "*"
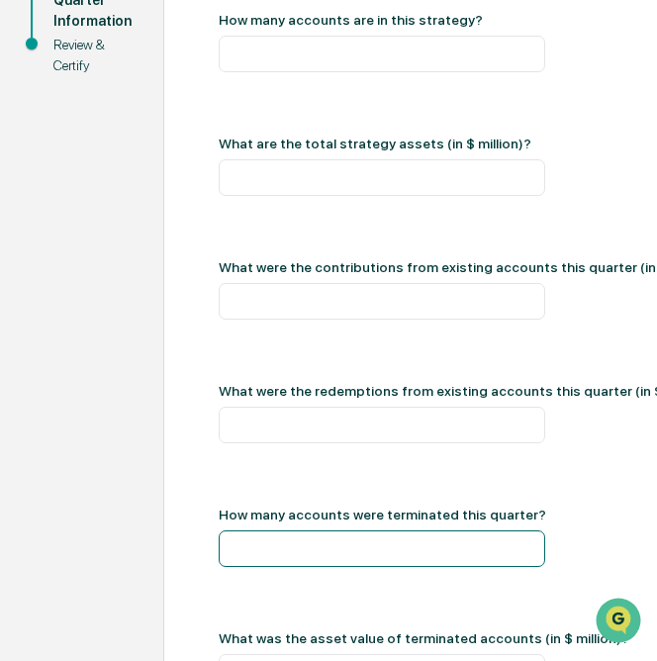
click at [274, 567] on input "number" at bounding box center [382, 549] width 327 height 37
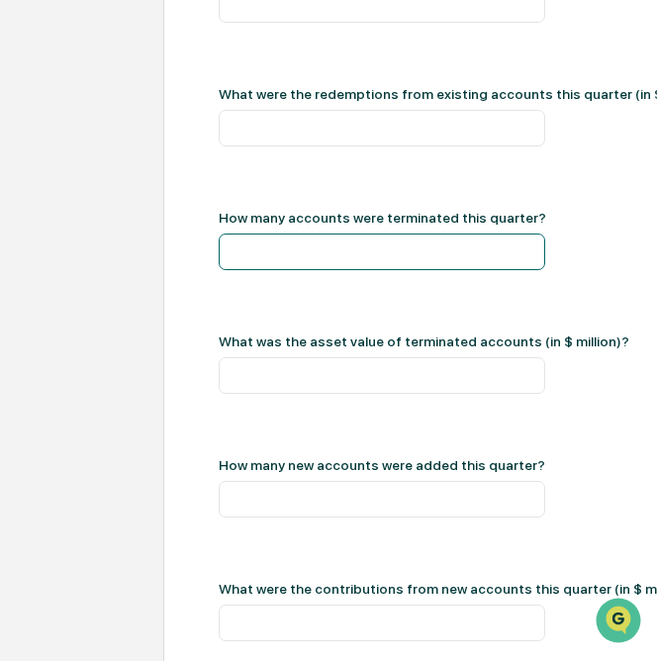
scroll to position [972, 0]
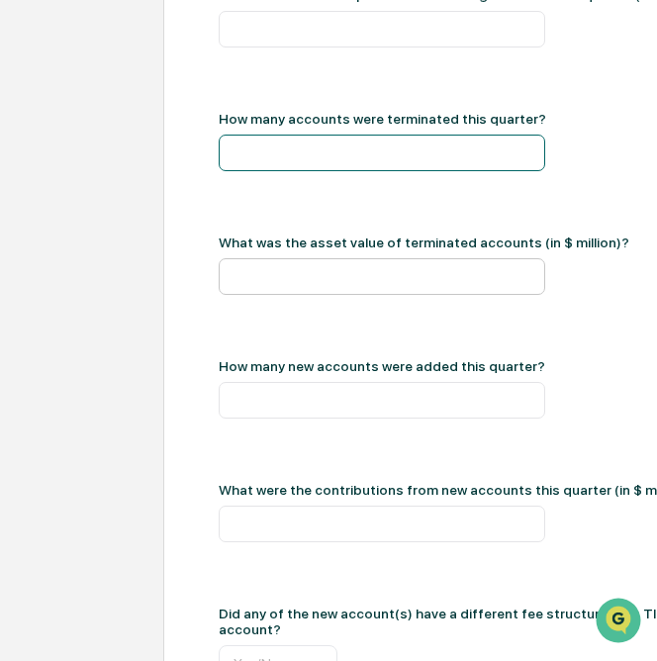
type input "*"
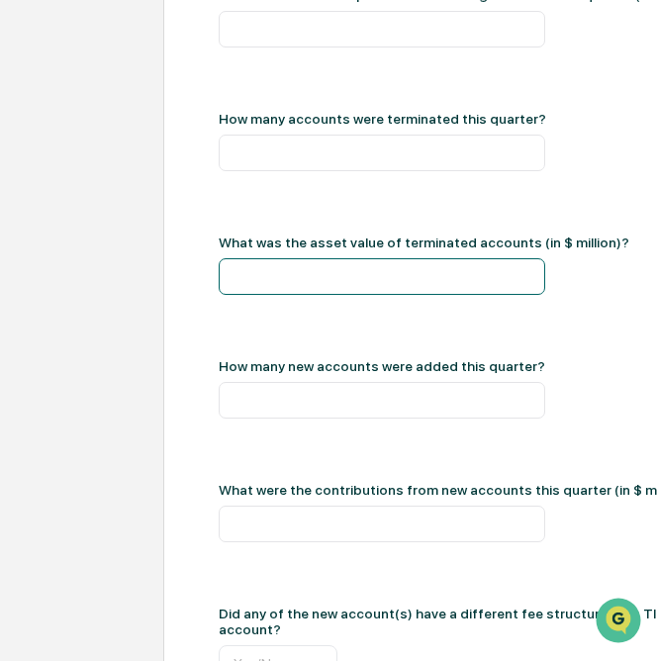
click at [314, 295] on input "number" at bounding box center [382, 276] width 327 height 37
type input "*"
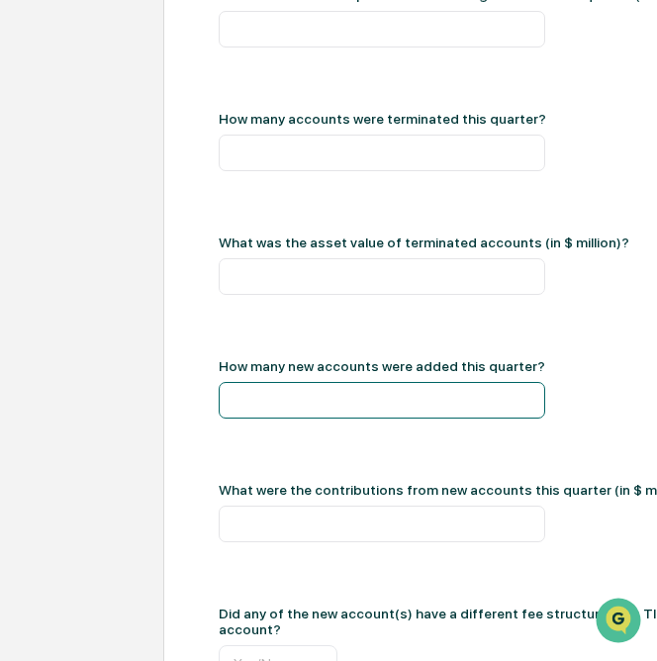
click at [270, 419] on input "number" at bounding box center [382, 400] width 327 height 37
type input "*"
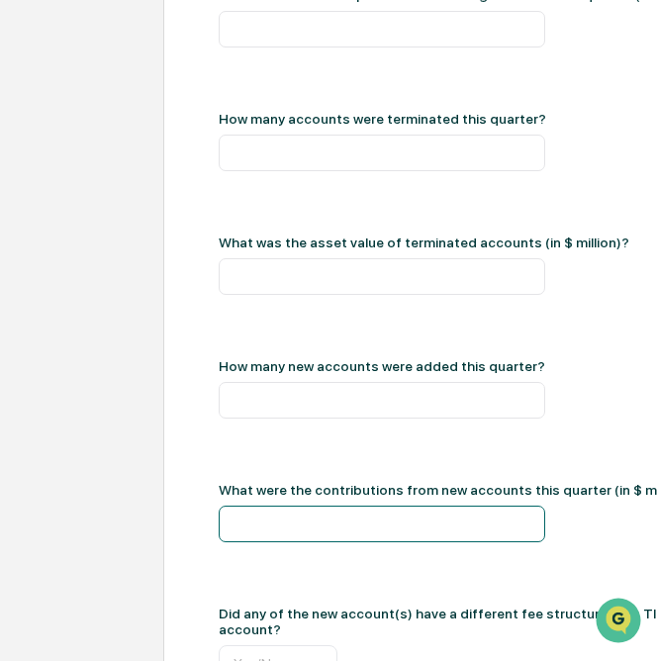
click at [269, 542] on input "number" at bounding box center [382, 524] width 327 height 37
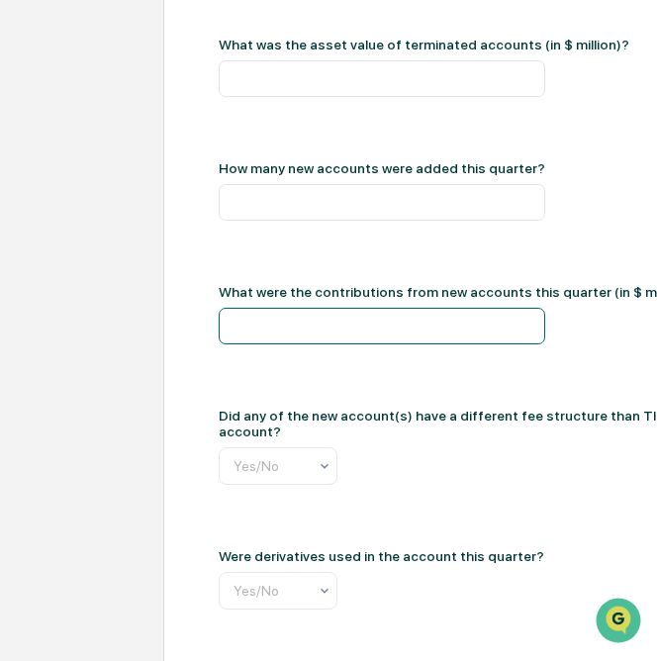
scroll to position [1368, 0]
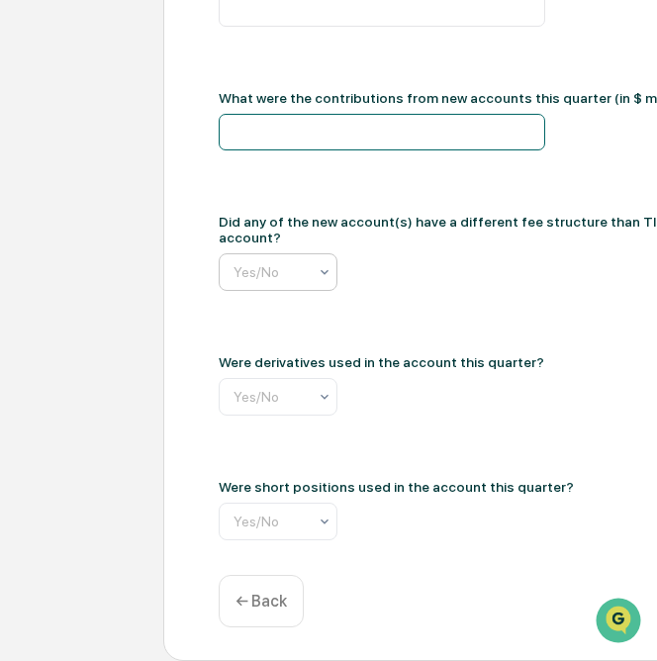
type input "*"
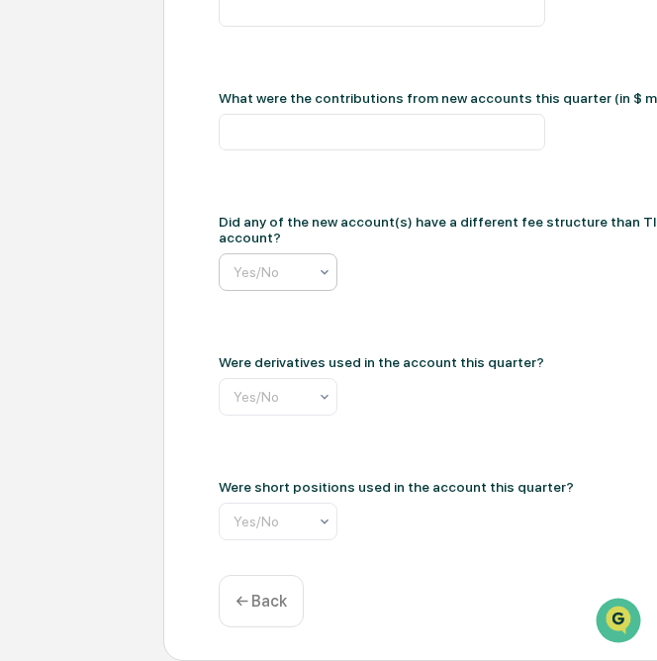
scroll to position [0, 10]
click at [246, 280] on input "text" at bounding box center [372, 272] width 297 height 16
click at [245, 405] on input "text" at bounding box center [382, 397] width 297 height 16
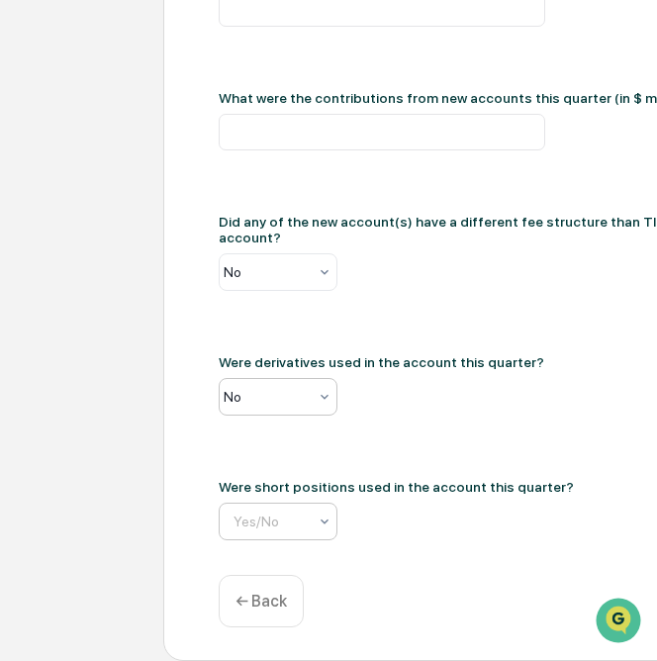
click at [256, 530] on input "text" at bounding box center [382, 522] width 297 height 16
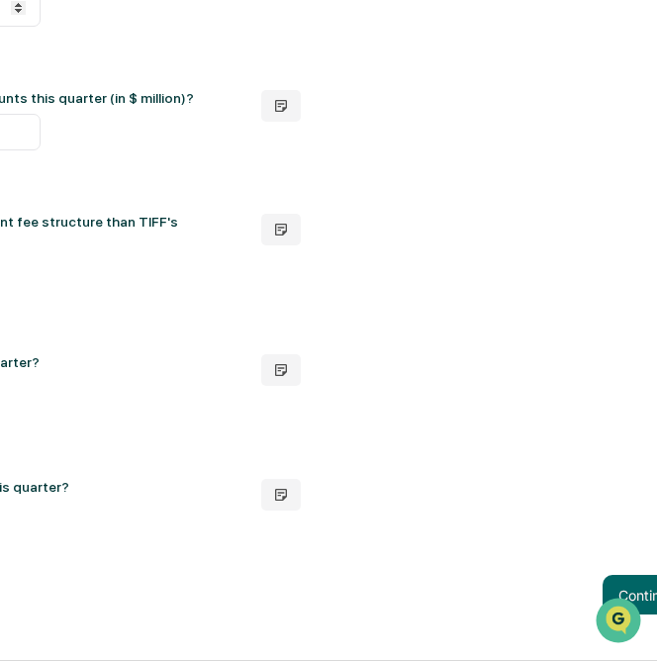
scroll to position [1395, 591]
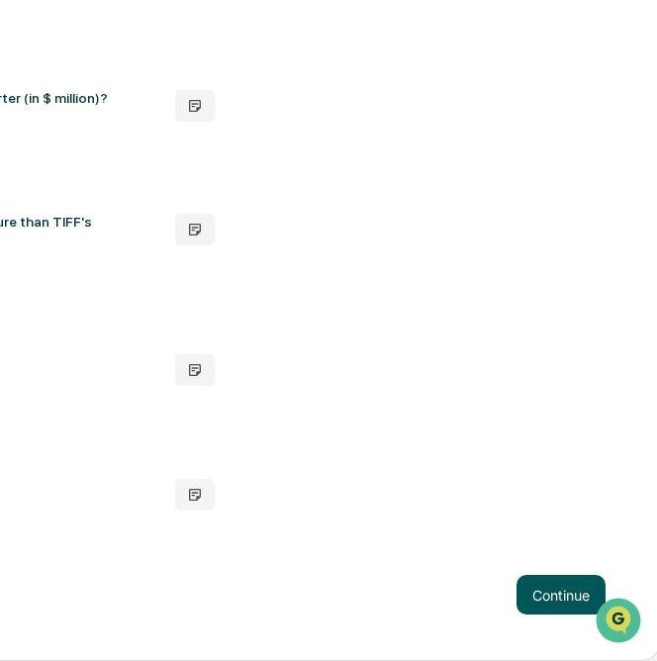
click at [539, 610] on button "Continue" at bounding box center [561, 595] width 89 height 40
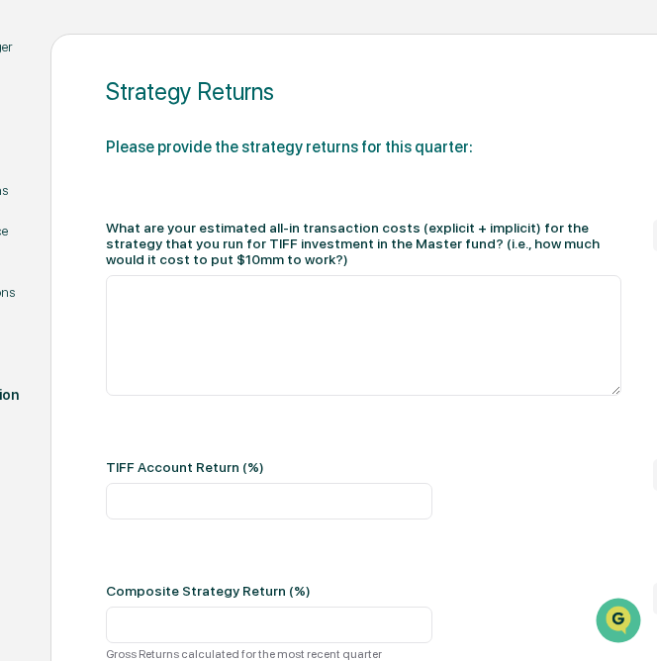
scroll to position [301, 113]
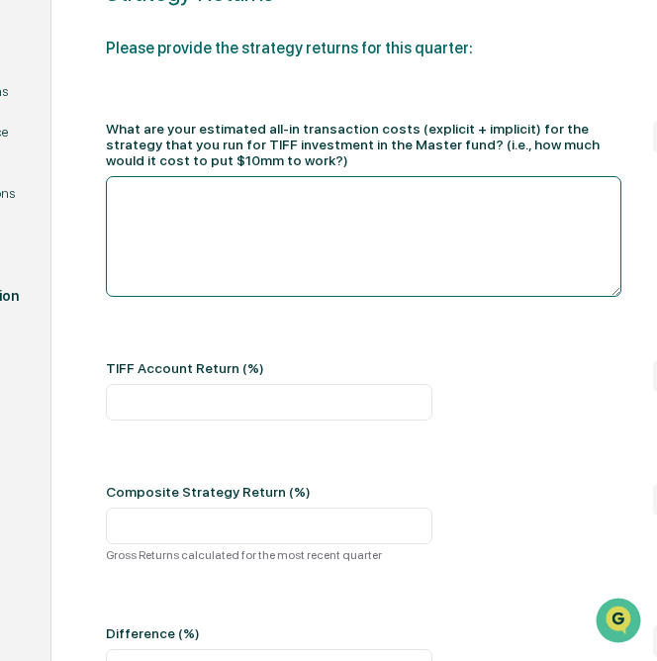
click at [381, 229] on textarea at bounding box center [364, 236] width 516 height 121
click at [442, 243] on textarea at bounding box center [364, 236] width 516 height 121
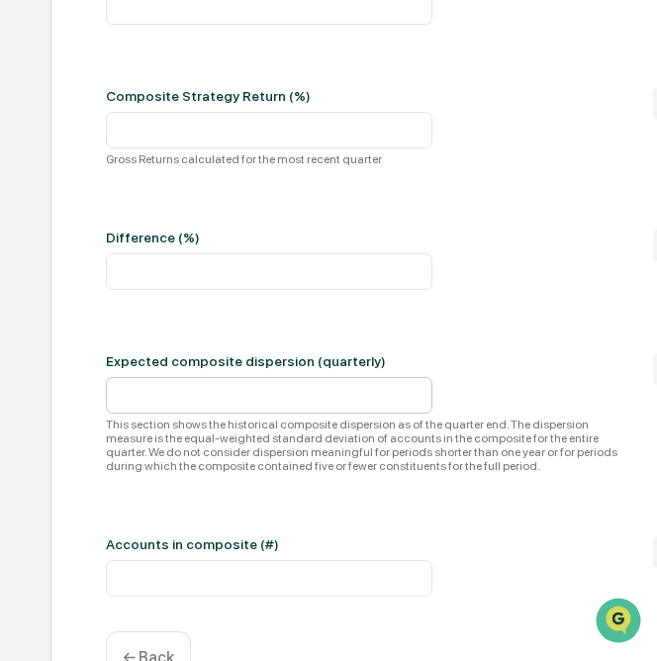
scroll to position [796, 113]
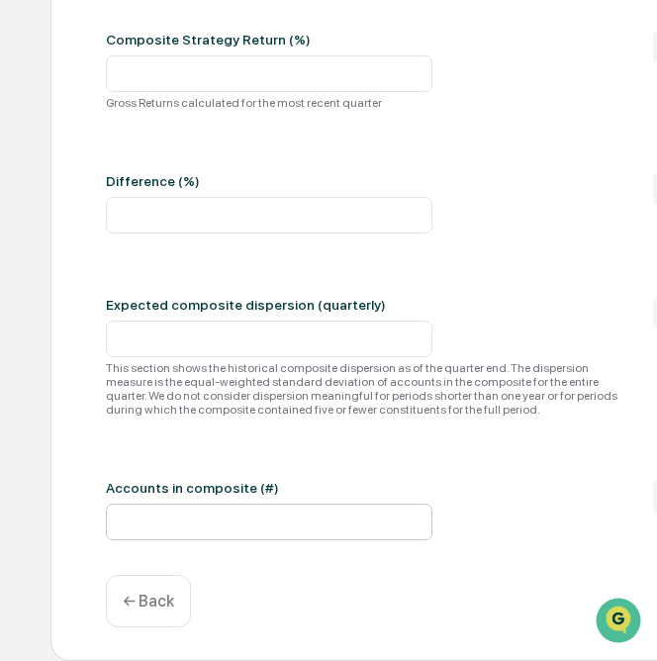
type textarea "****"
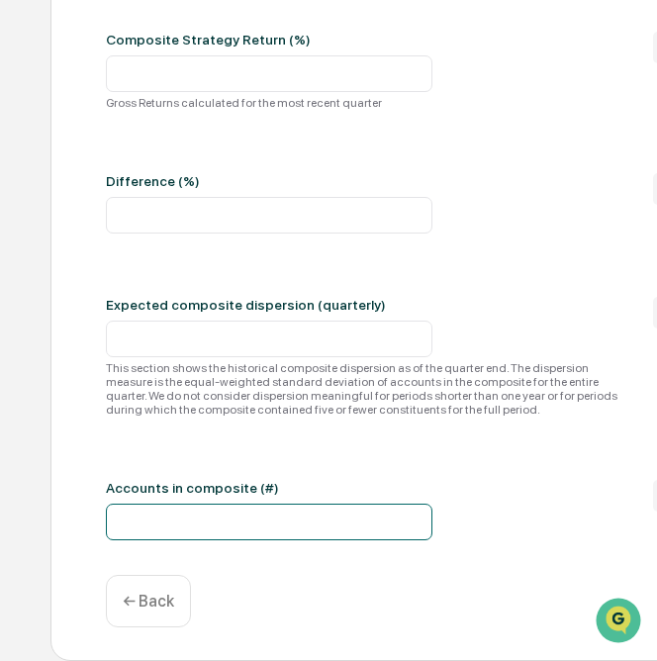
click at [329, 531] on input "number" at bounding box center [269, 522] width 327 height 37
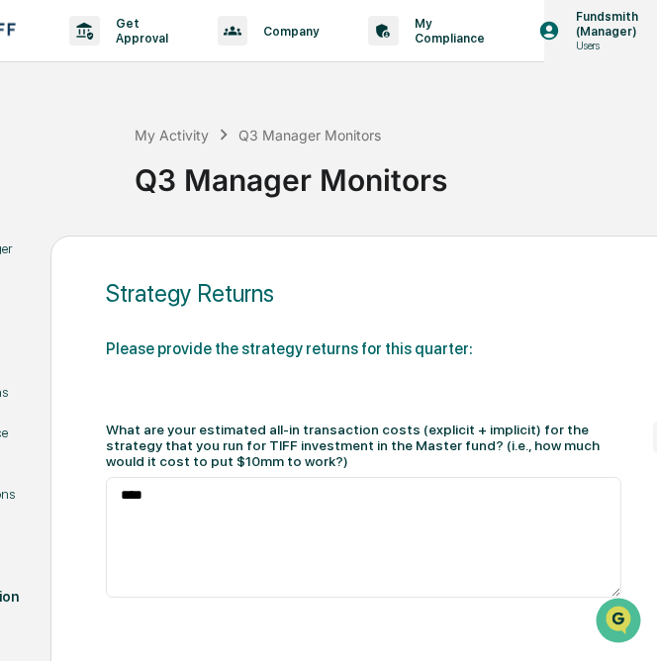
type input "*"
click at [544, 88] on html "Get Approval Content & Transactions Company Policies & Documents My Compliance …" at bounding box center [215, 330] width 657 height 661
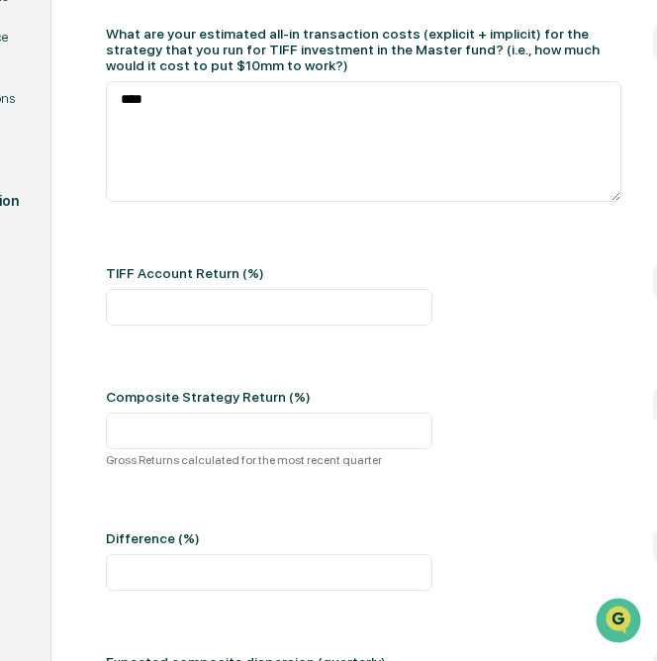
scroll to position [495, 113]
